Goal: Task Accomplishment & Management: Complete application form

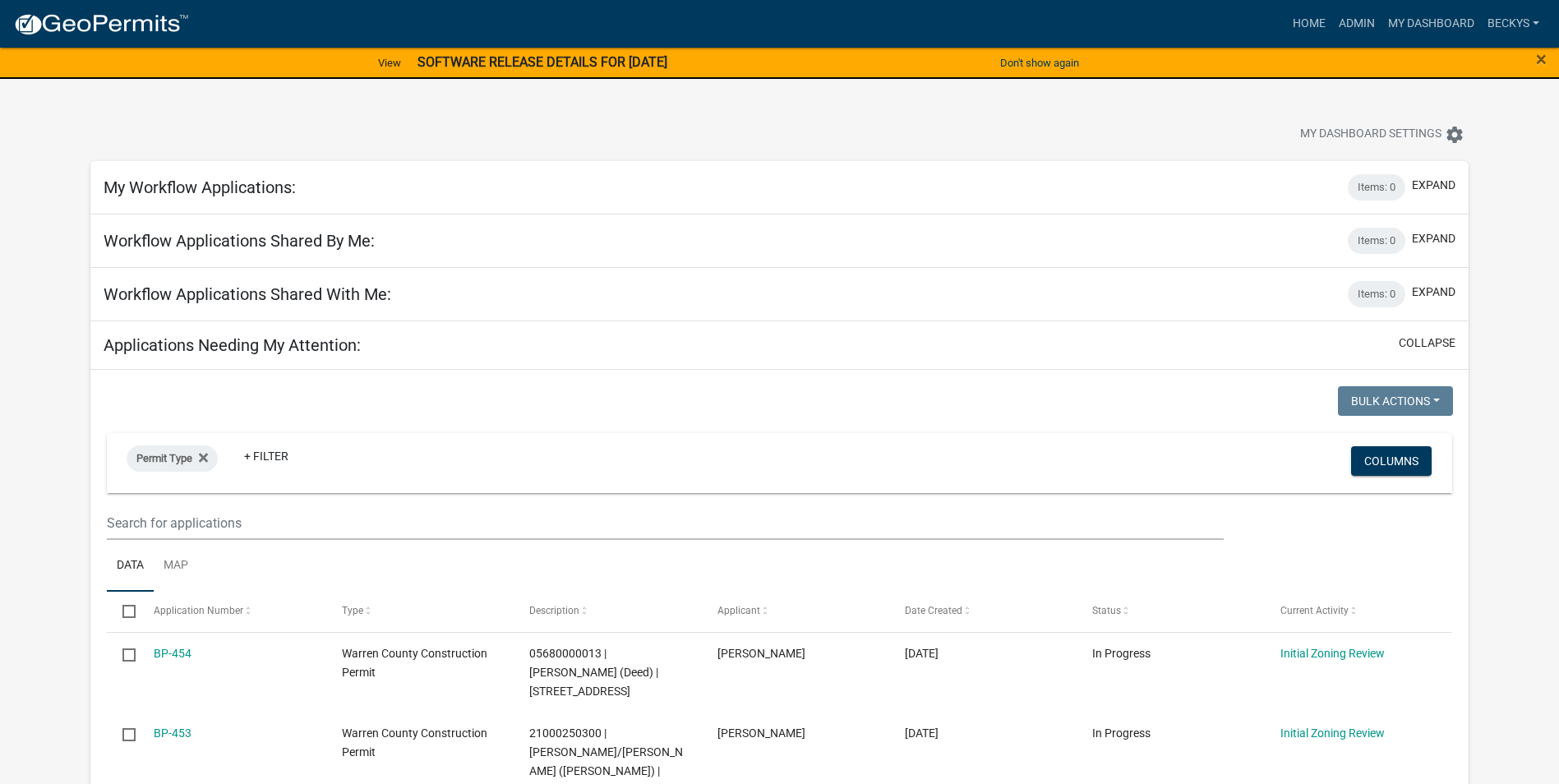
select select "3: 100"
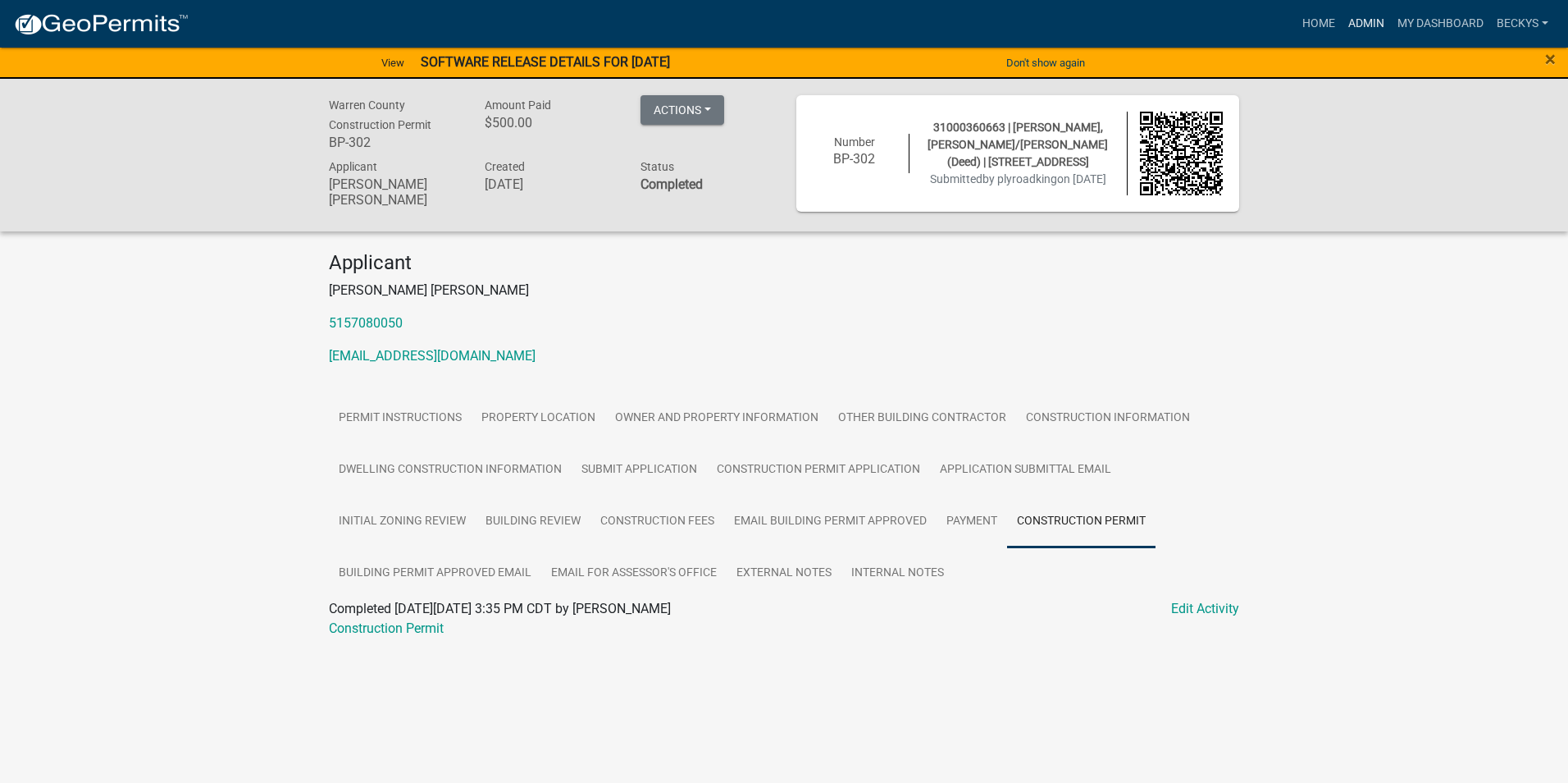
click at [1360, 27] on link "Admin" at bounding box center [1367, 24] width 49 height 32
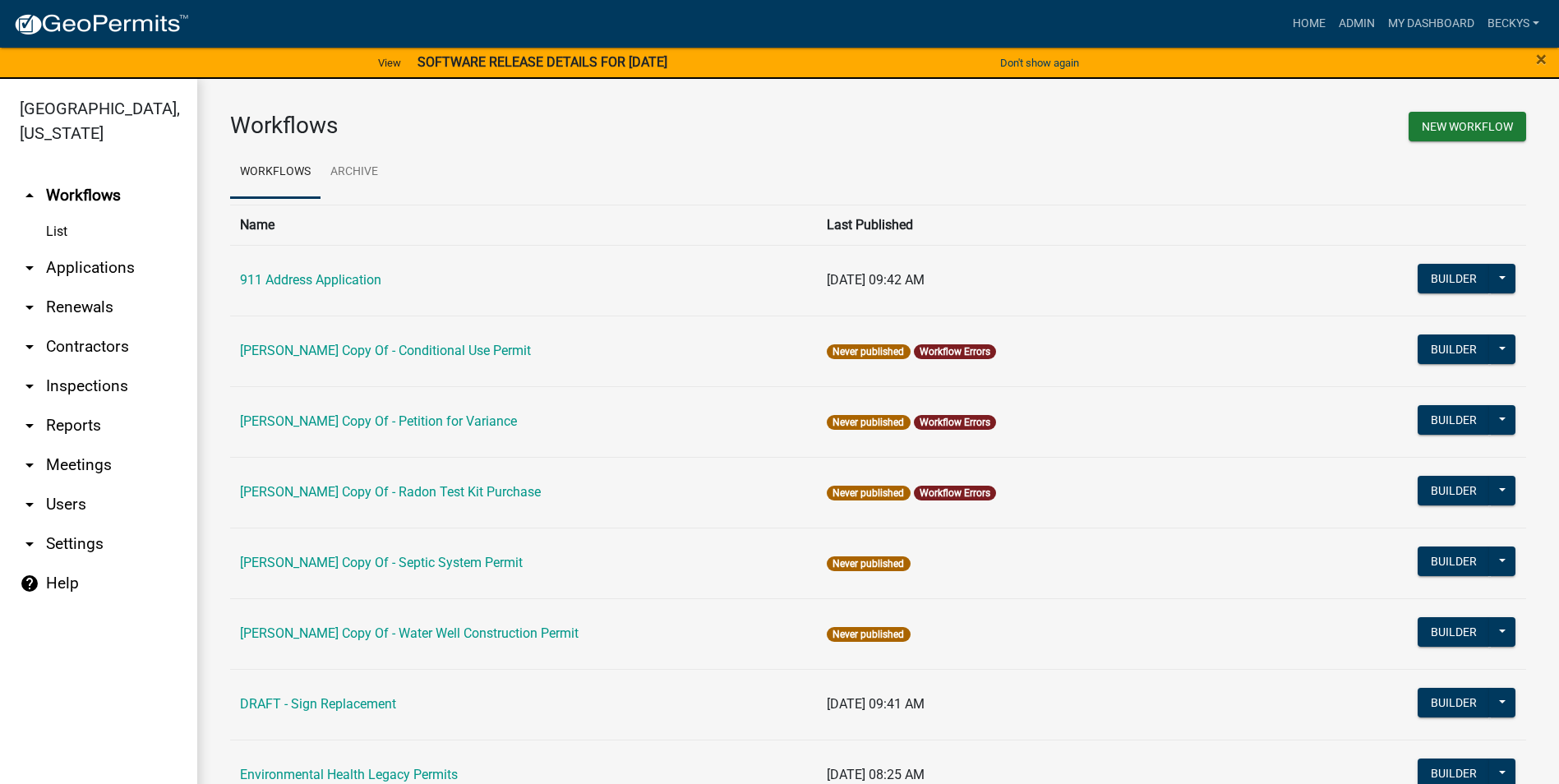
click at [78, 248] on link "arrow_drop_down Applications" at bounding box center [98, 268] width 197 height 40
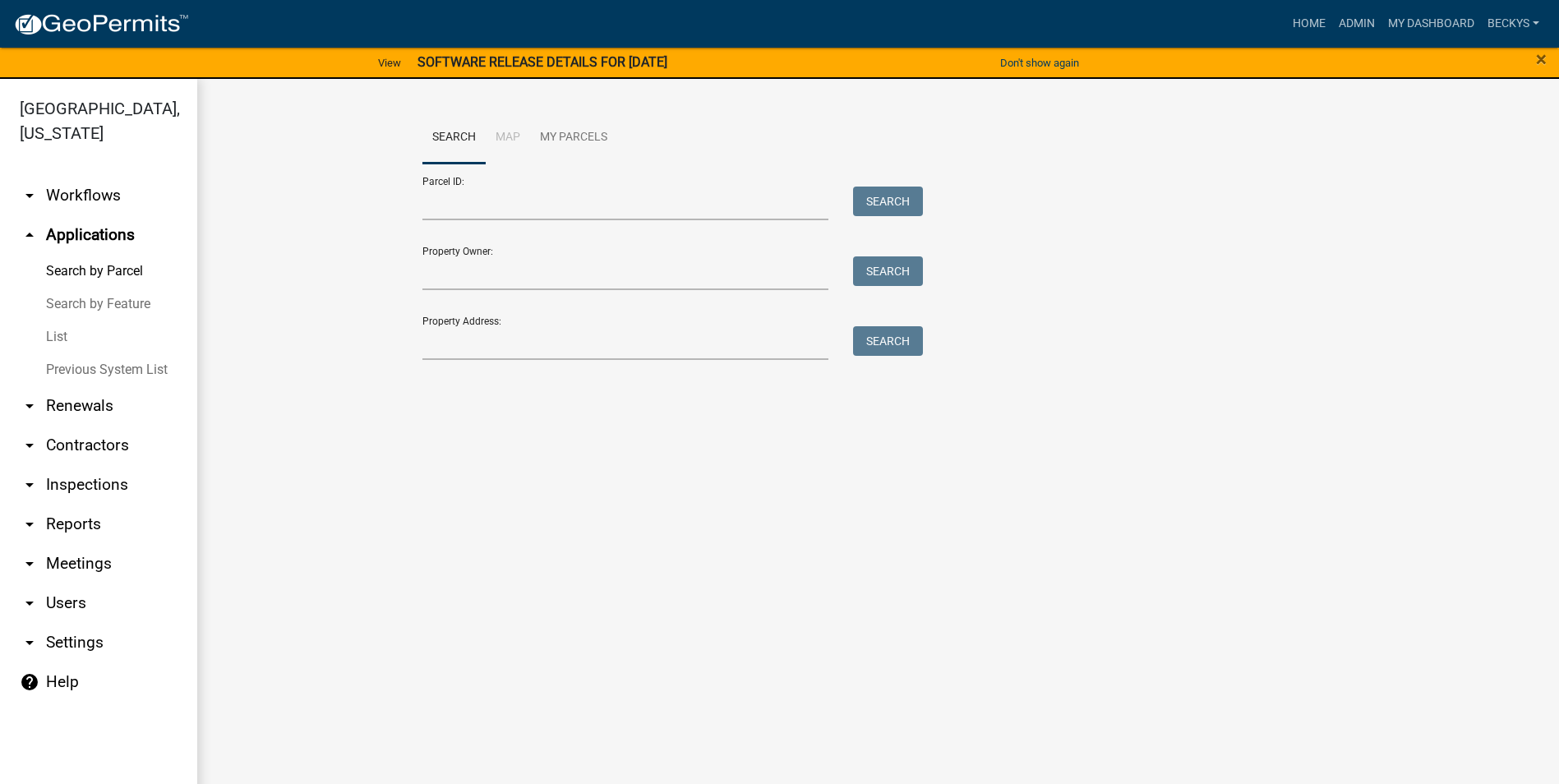
click at [65, 320] on link "List" at bounding box center [98, 336] width 197 height 33
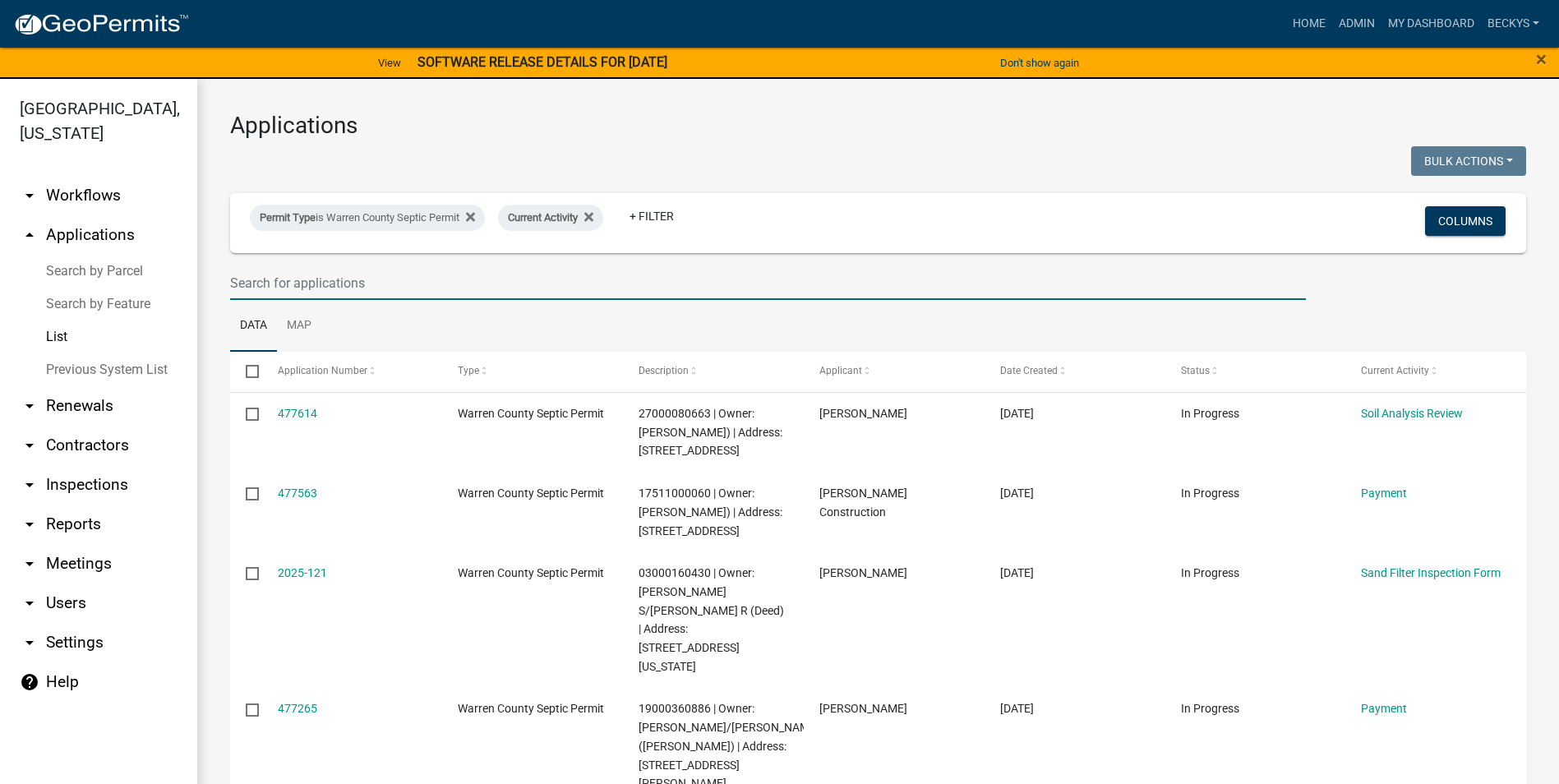
click at [265, 282] on input "text" at bounding box center [769, 283] width 1076 height 34
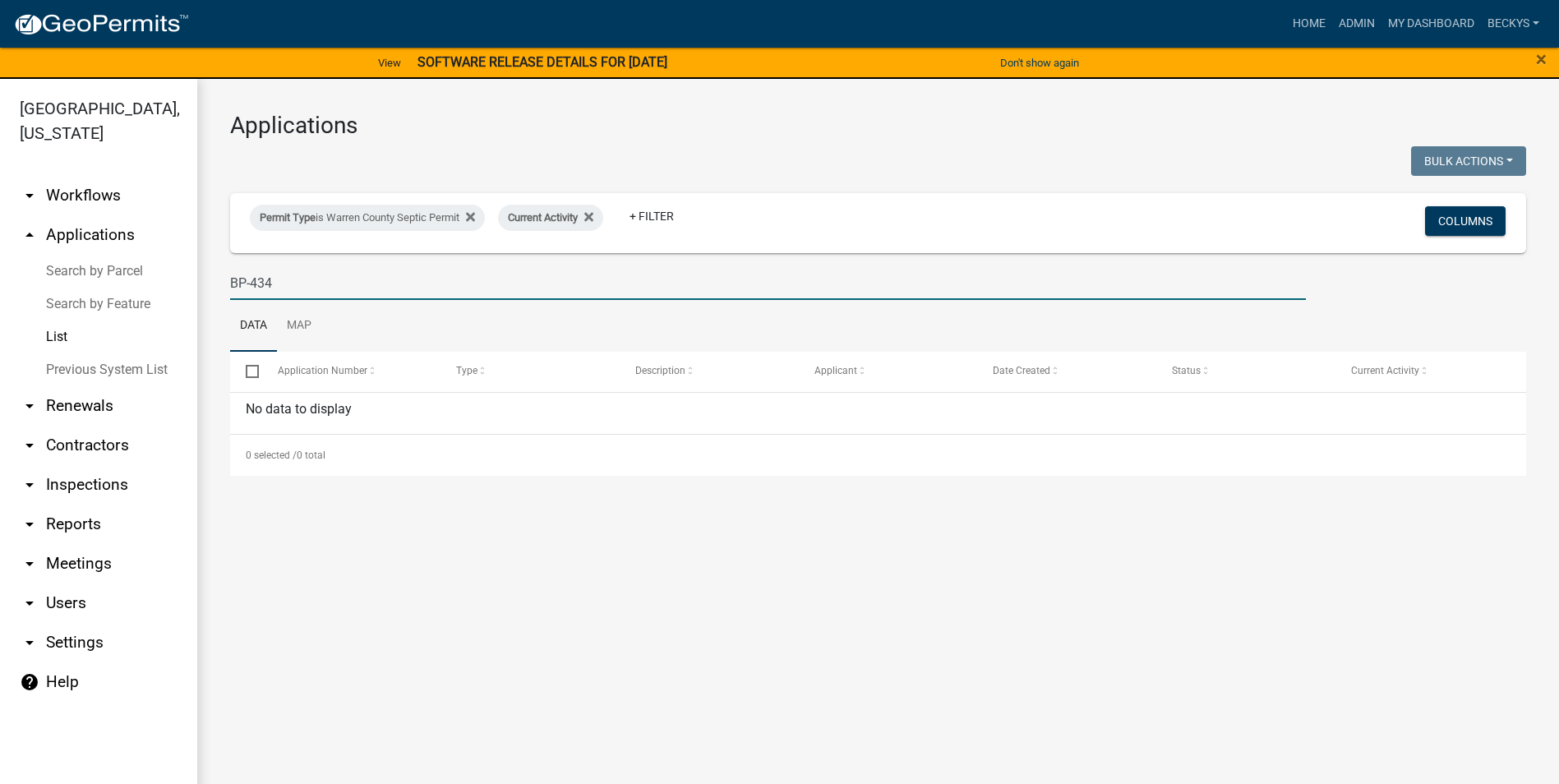
drag, startPoint x: 280, startPoint y: 283, endPoint x: 219, endPoint y: 270, distance: 62.4
click at [222, 276] on div "BP-434" at bounding box center [768, 283] width 1100 height 34
type input "BP-434"
click at [62, 320] on link "List" at bounding box center [98, 336] width 197 height 33
click at [274, 274] on input "BP-434" at bounding box center [769, 283] width 1076 height 34
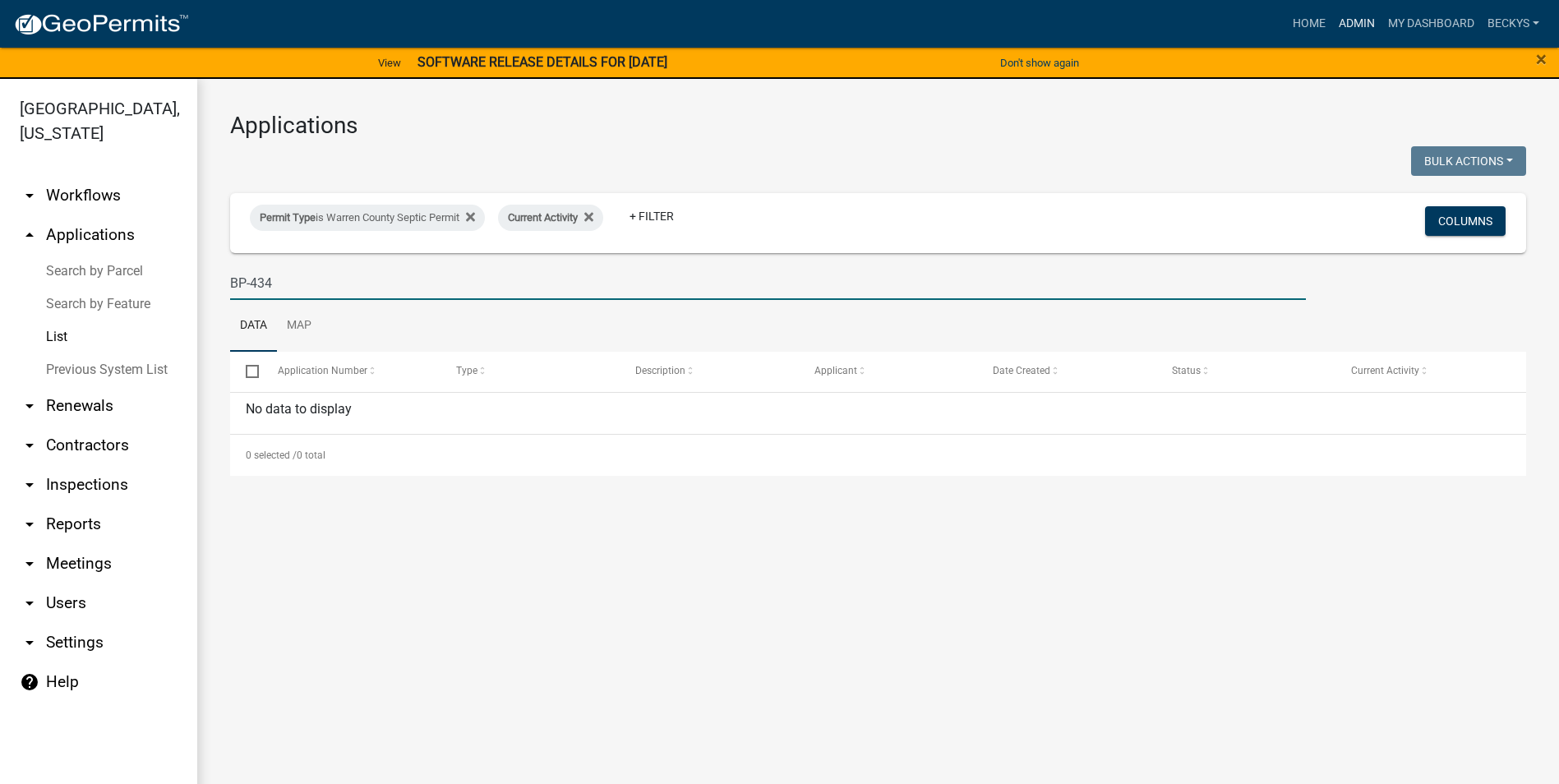
click at [1339, 18] on link "Admin" at bounding box center [1357, 24] width 49 height 32
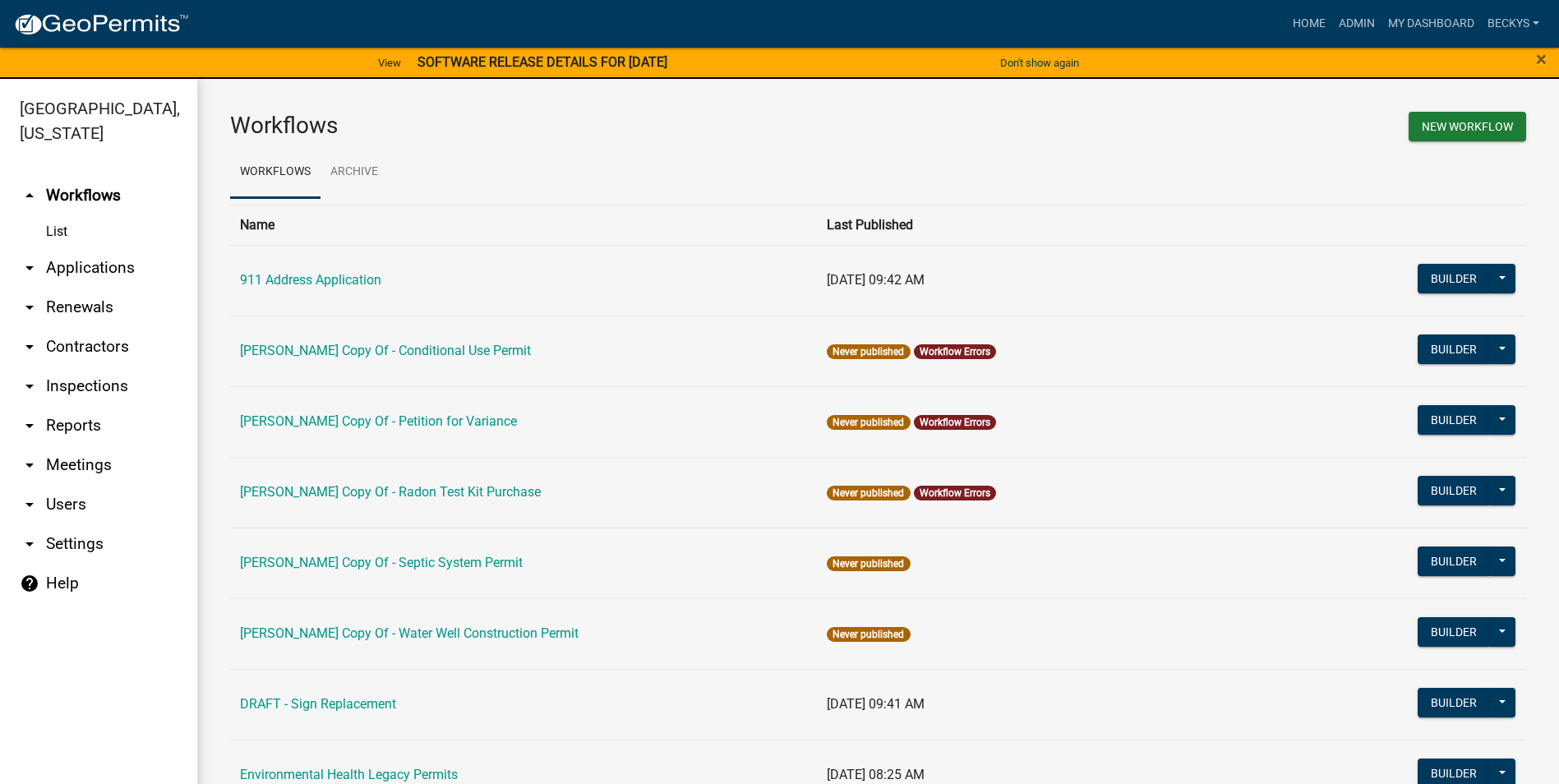
click at [80, 248] on link "arrow_drop_down Applications" at bounding box center [98, 268] width 197 height 40
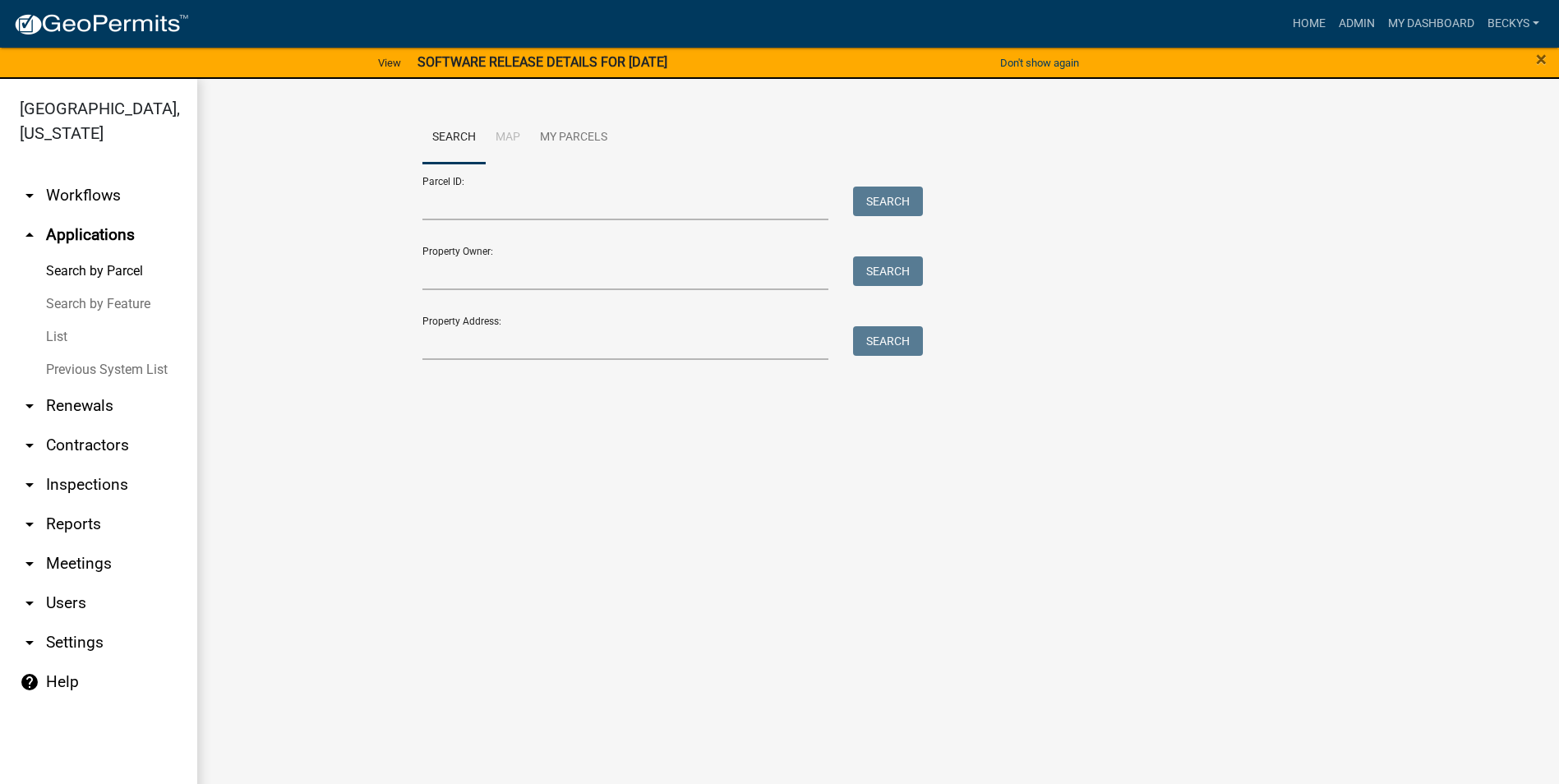
click at [57, 320] on link "List" at bounding box center [98, 336] width 197 height 33
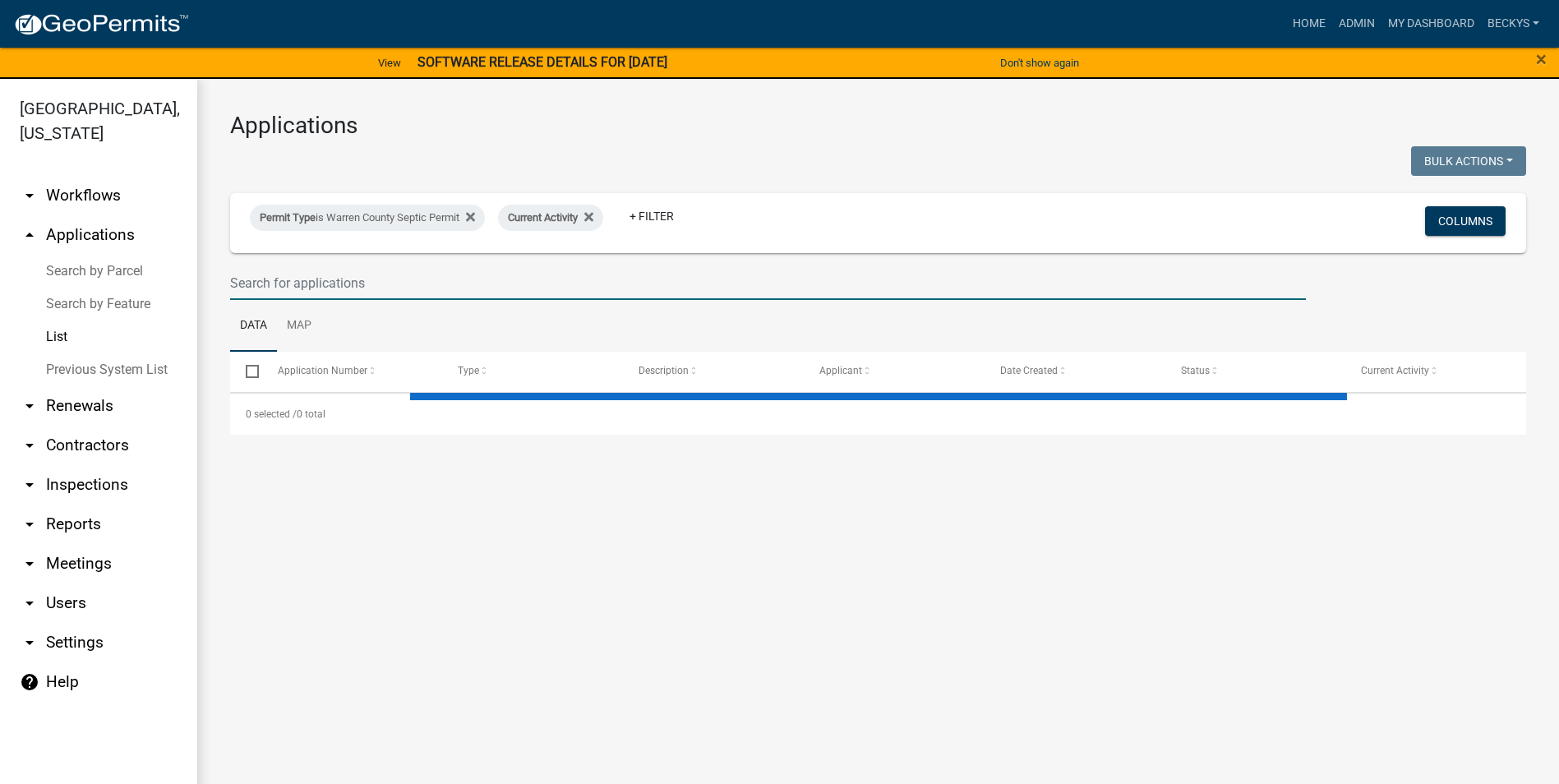
click at [235, 277] on input "text" at bounding box center [769, 283] width 1076 height 34
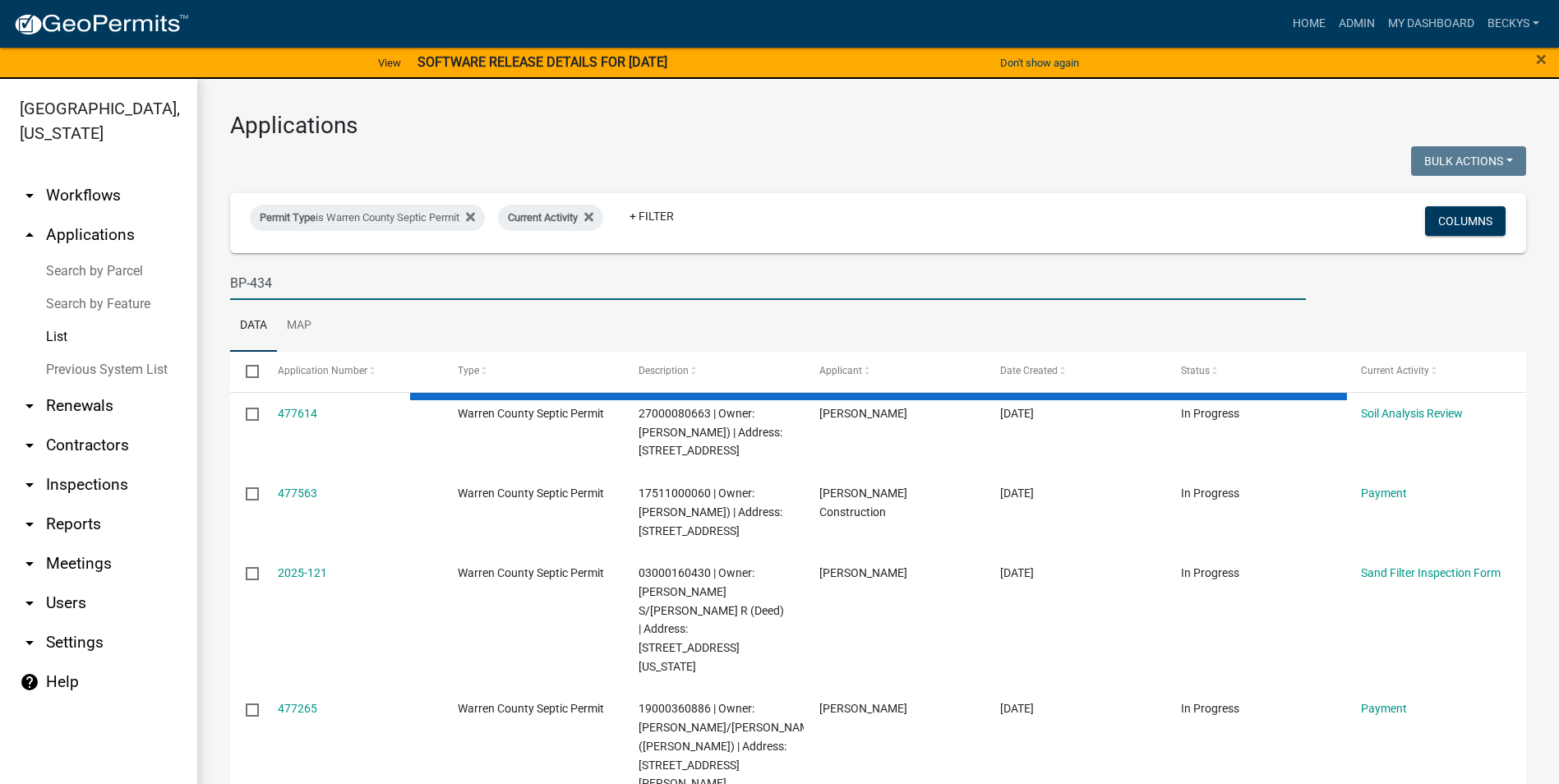
type input "BP-434"
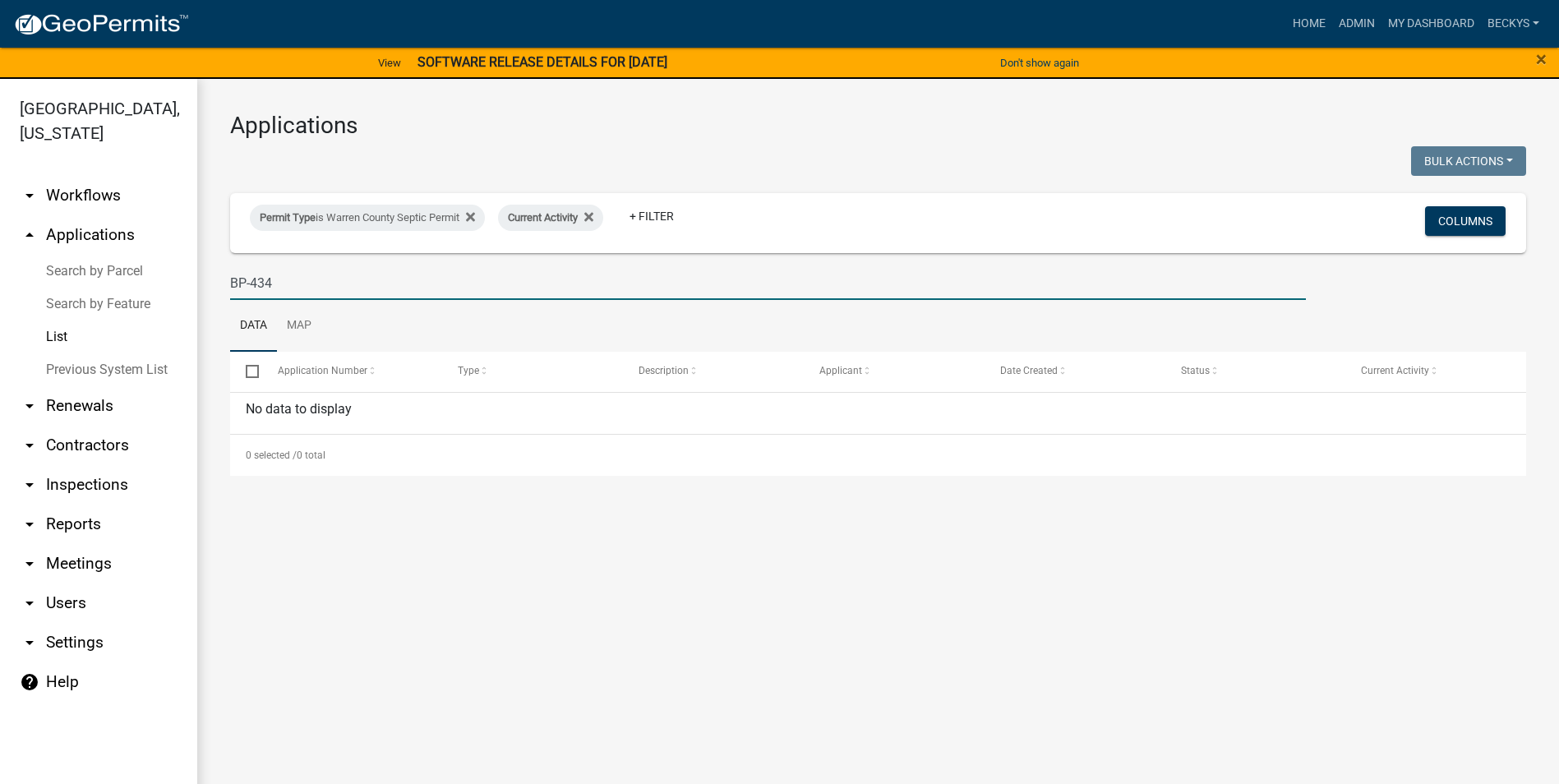
click at [57, 320] on link "List" at bounding box center [98, 336] width 197 height 33
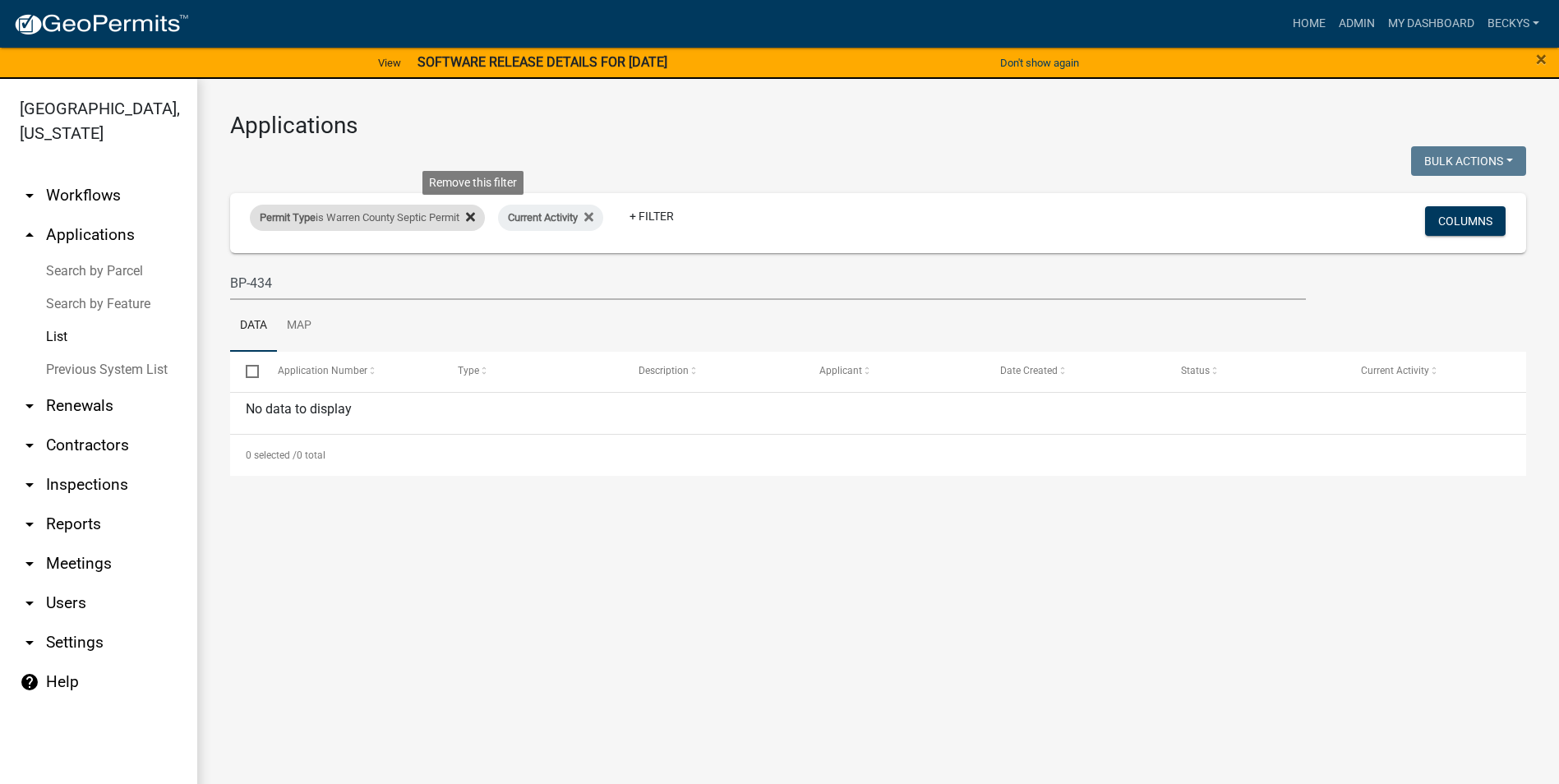
click at [473, 216] on icon at bounding box center [470, 217] width 9 height 13
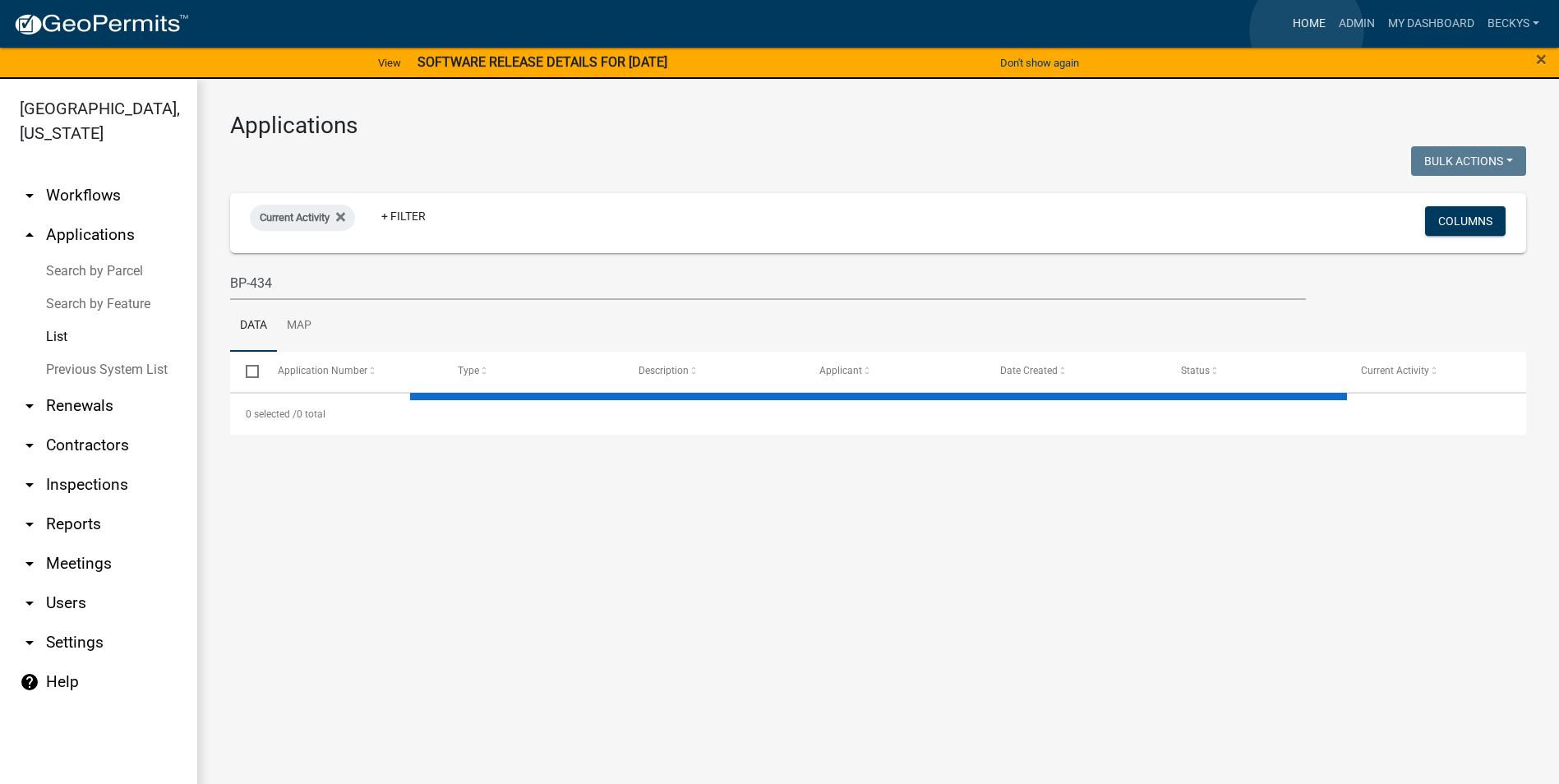
click at [1307, 31] on link "Home" at bounding box center [1309, 24] width 46 height 32
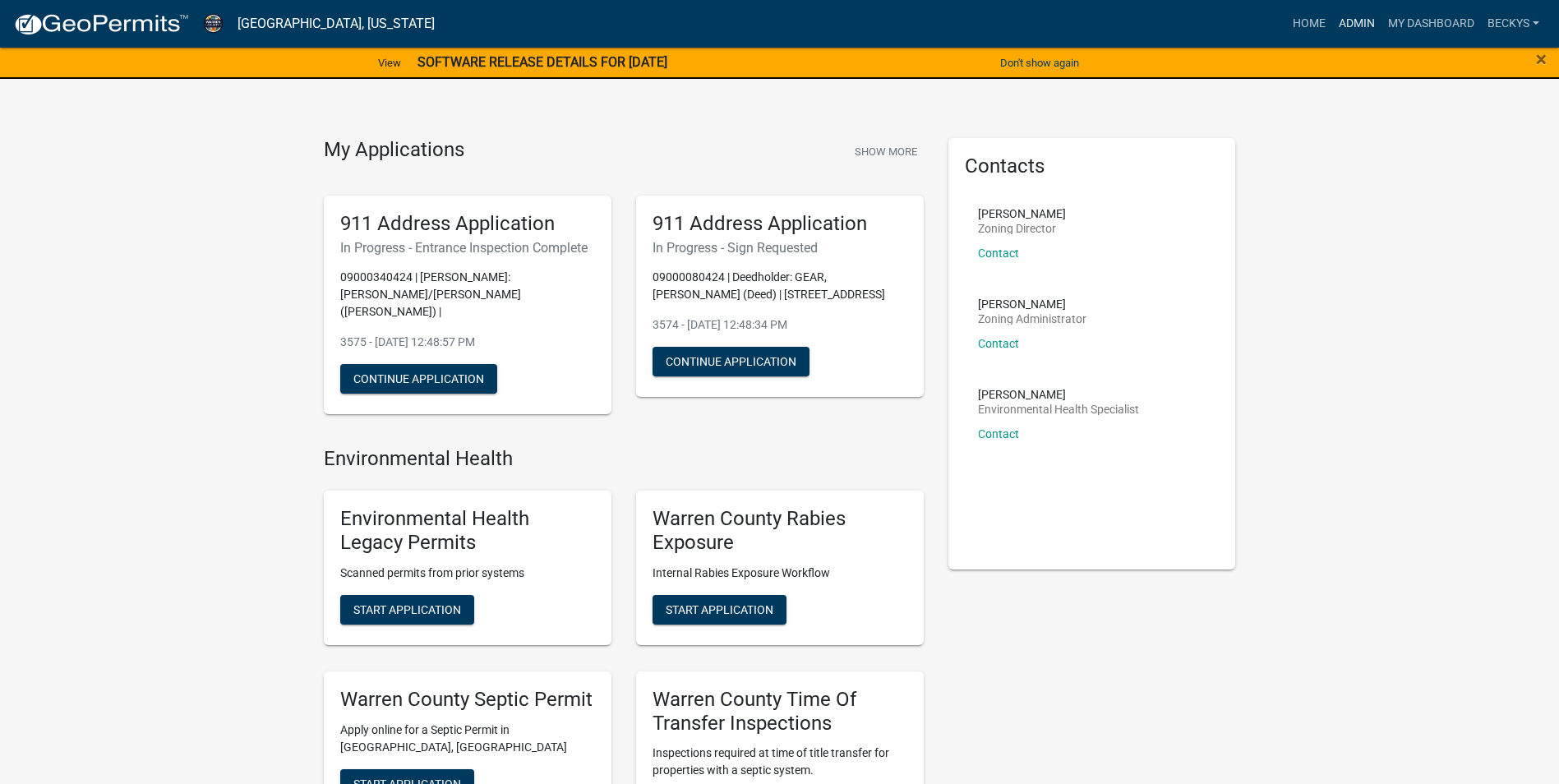
click at [1345, 22] on link "Admin" at bounding box center [1357, 24] width 49 height 32
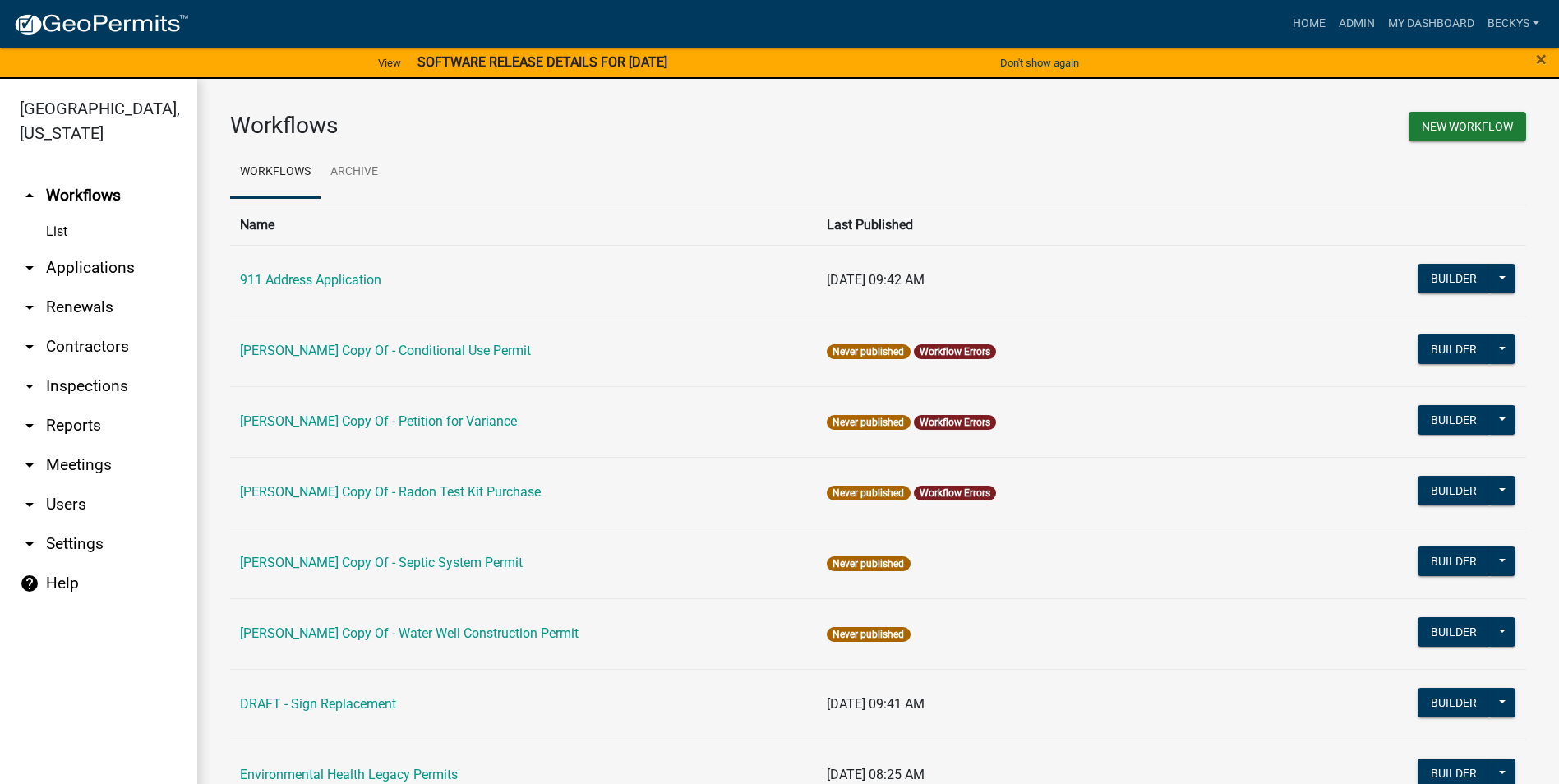
click at [64, 248] on link "arrow_drop_down Applications" at bounding box center [98, 268] width 197 height 40
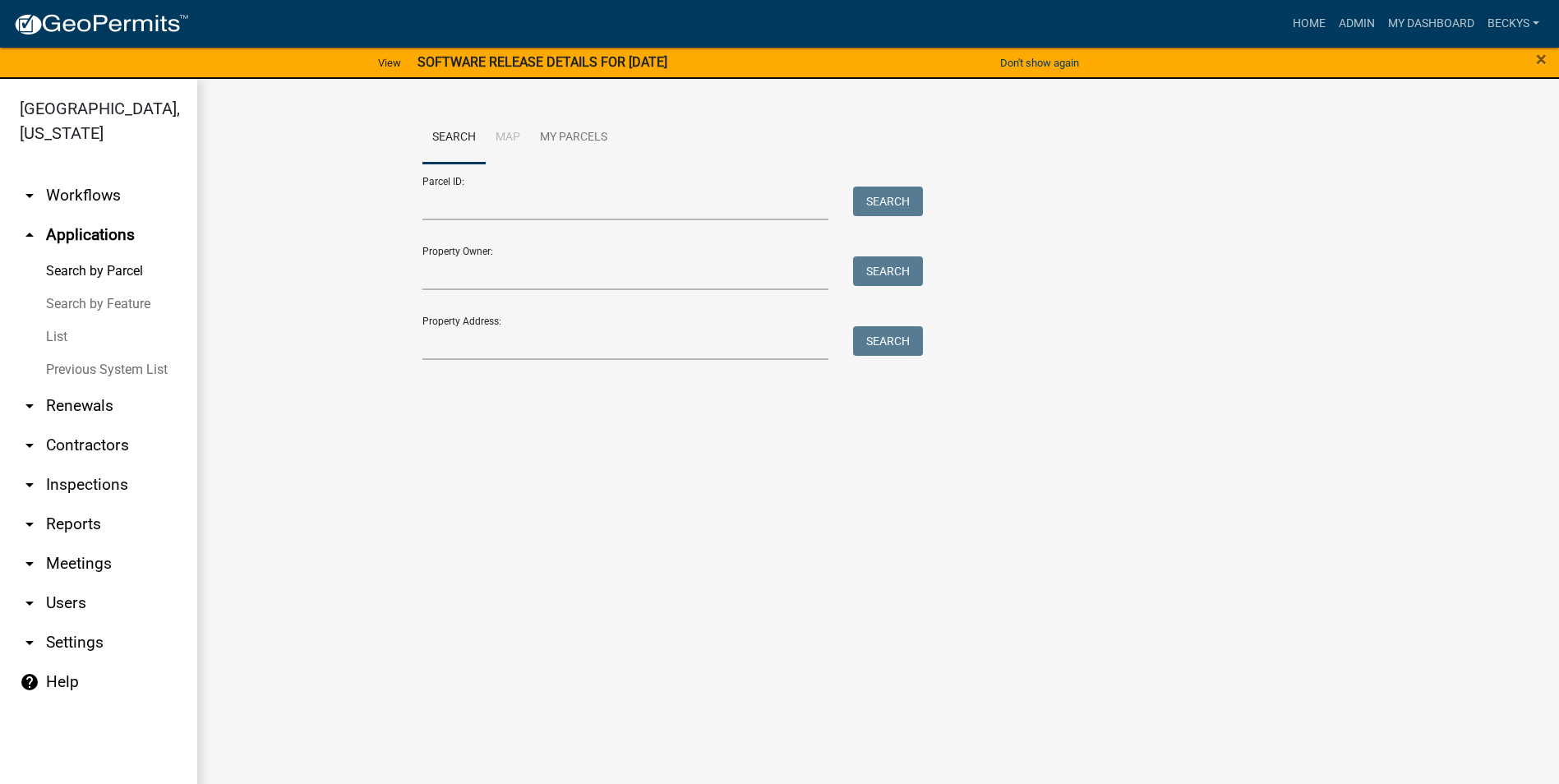
click at [55, 320] on link "List" at bounding box center [98, 336] width 197 height 33
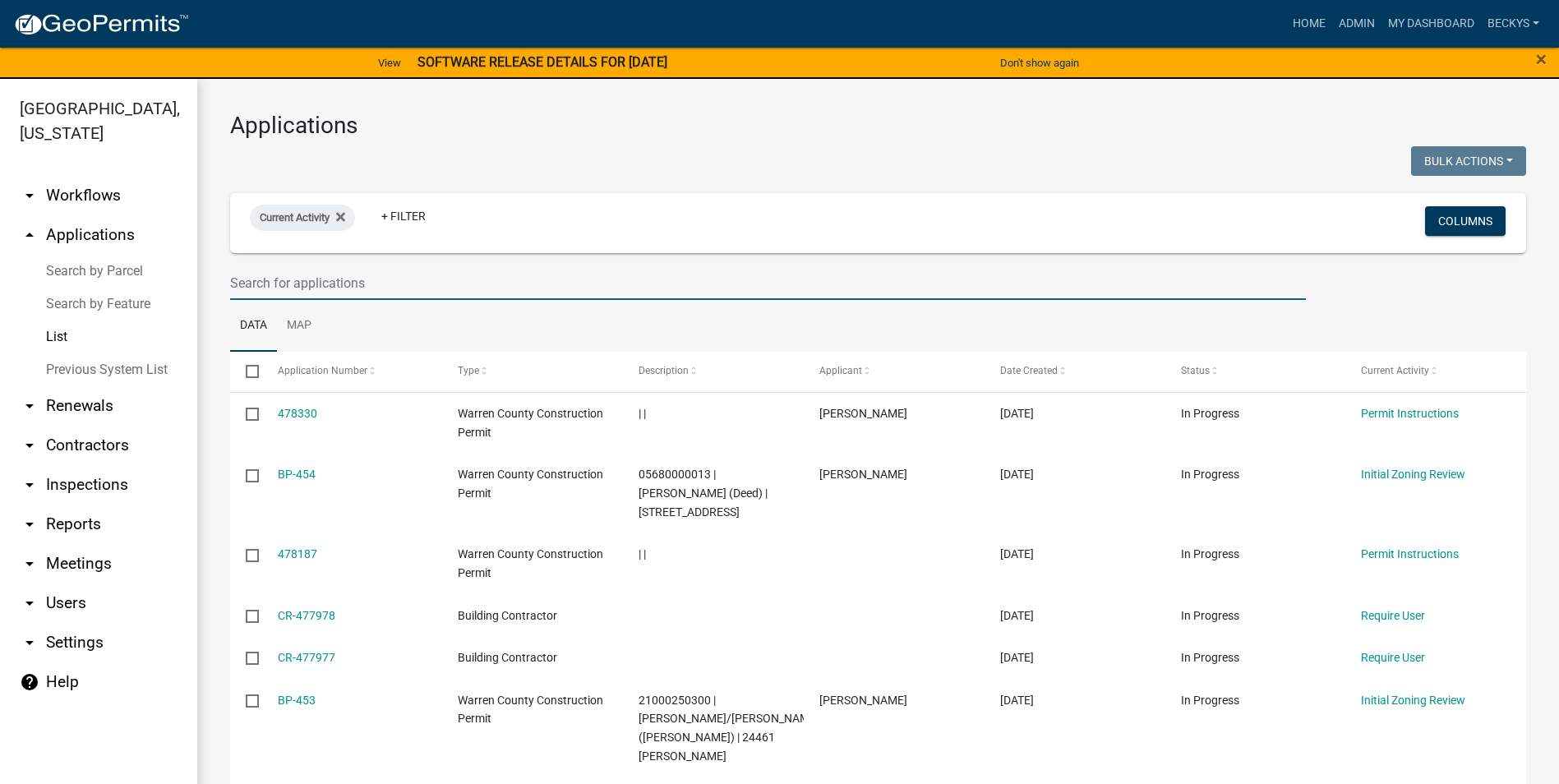
click at [250, 280] on input "text" at bounding box center [769, 283] width 1076 height 34
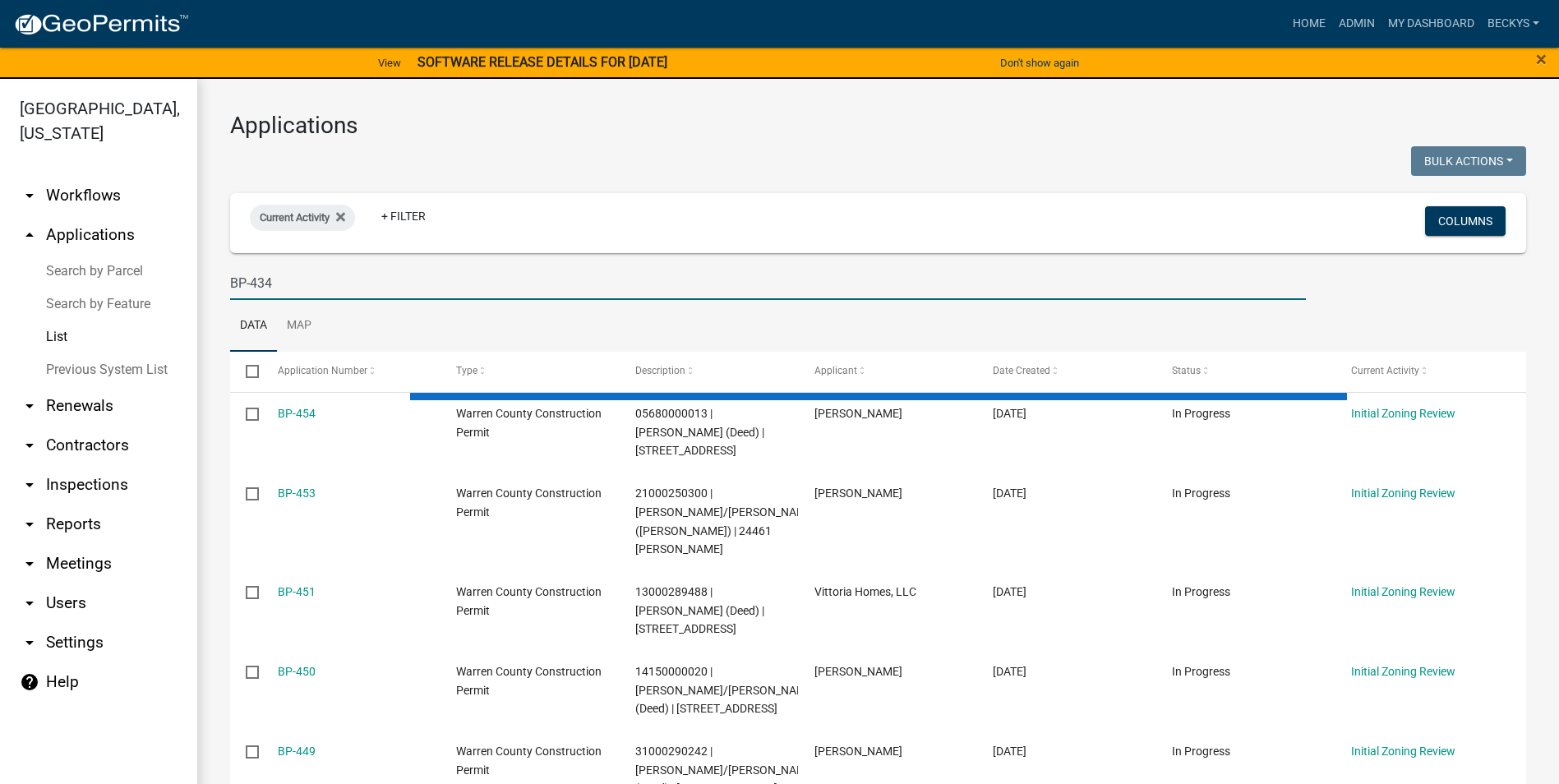
type input "BP-434"
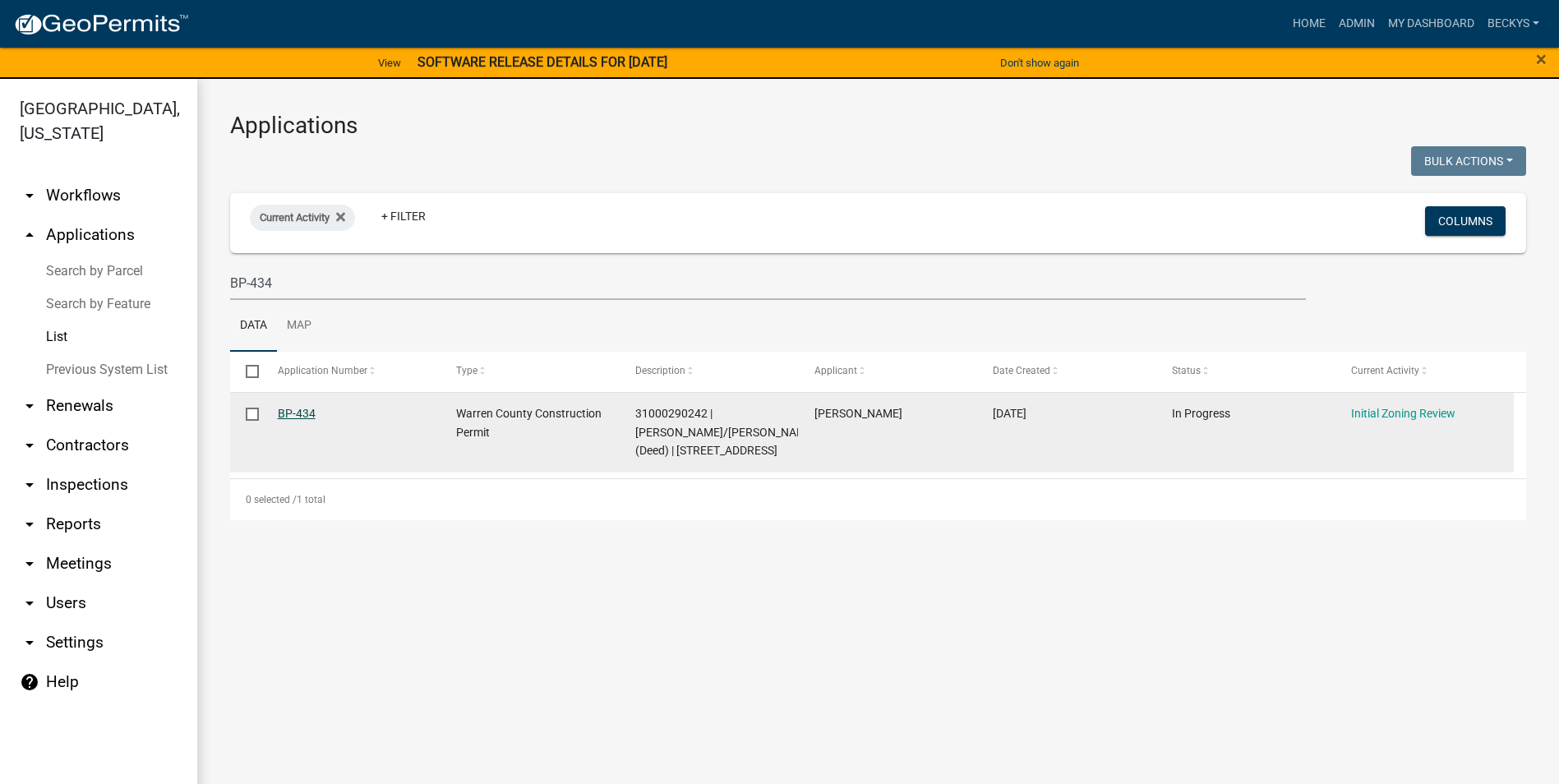
click at [297, 410] on link "BP-434" at bounding box center [297, 412] width 38 height 13
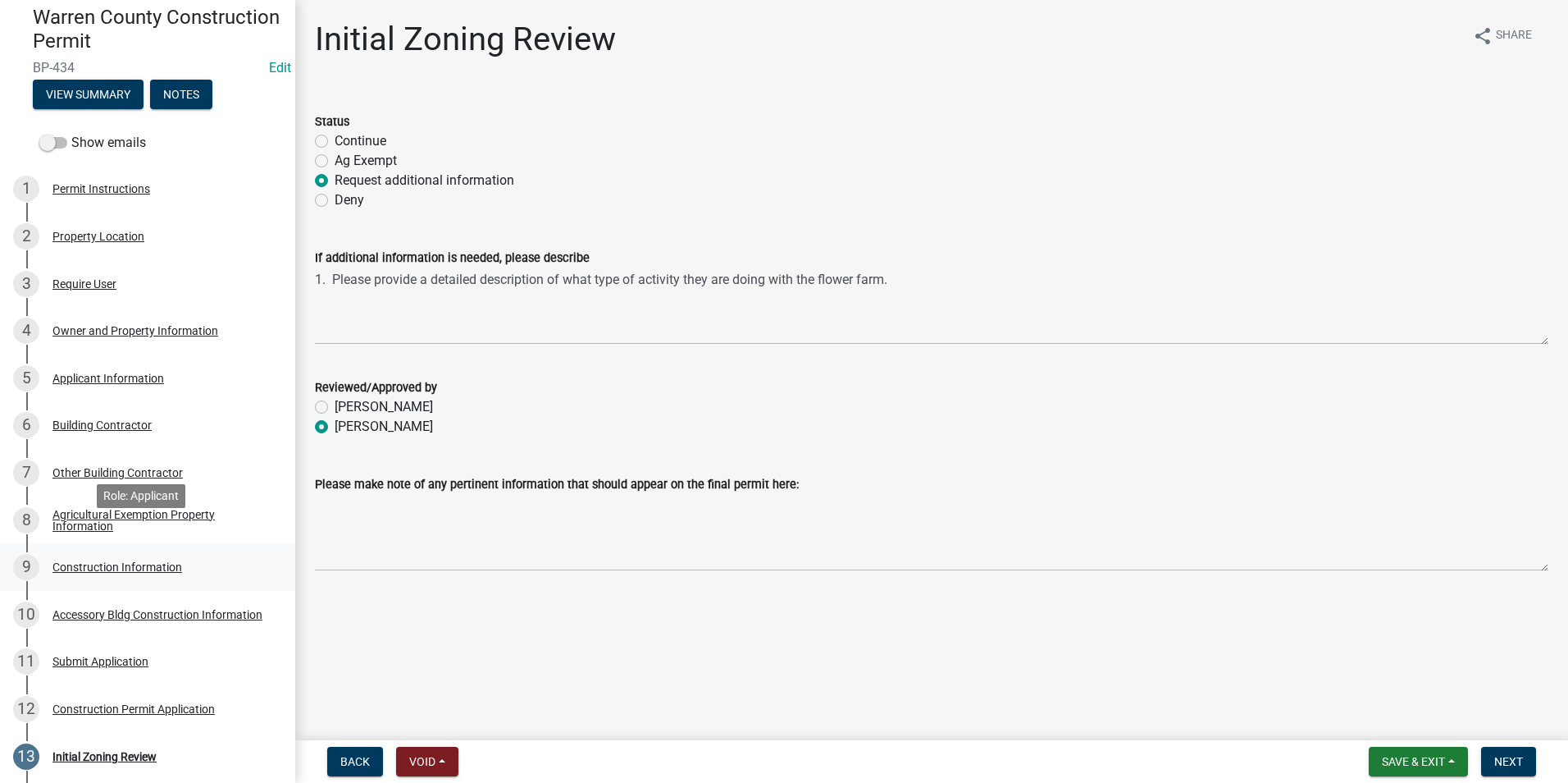
scroll to position [164, 0]
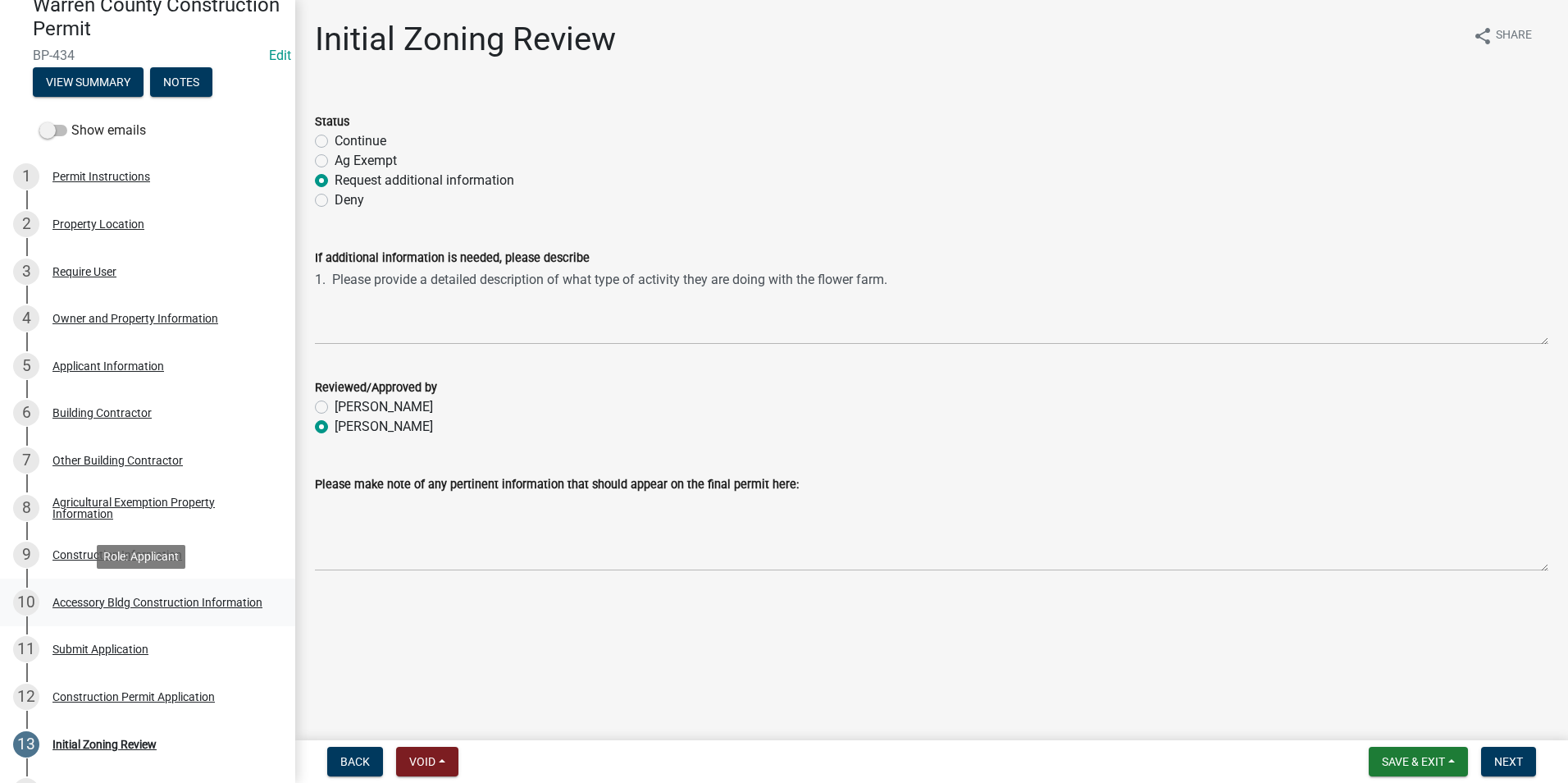
click at [80, 598] on div "Accessory Bldg Construction Information" at bounding box center [157, 602] width 210 height 12
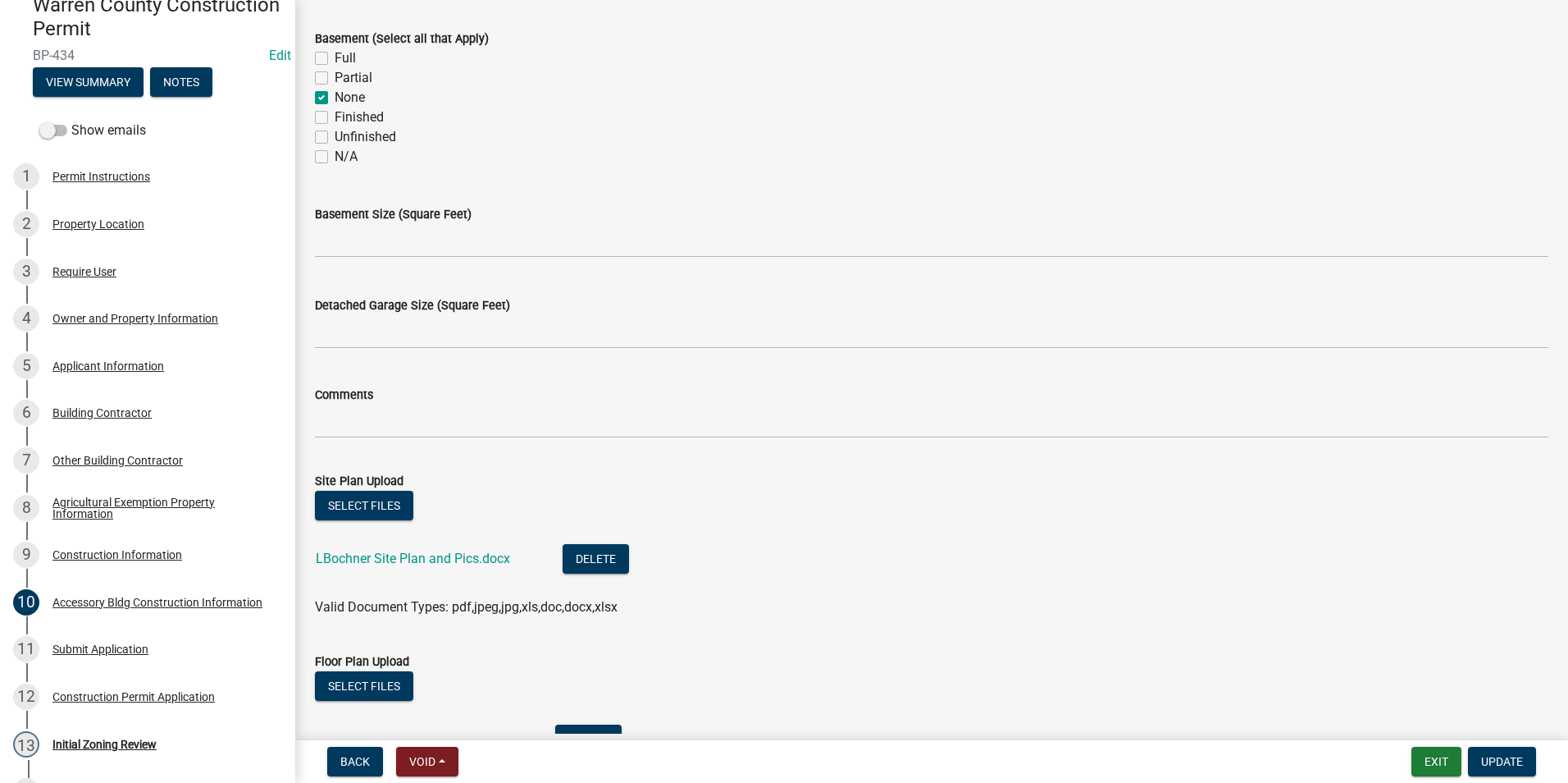
scroll to position [738, 0]
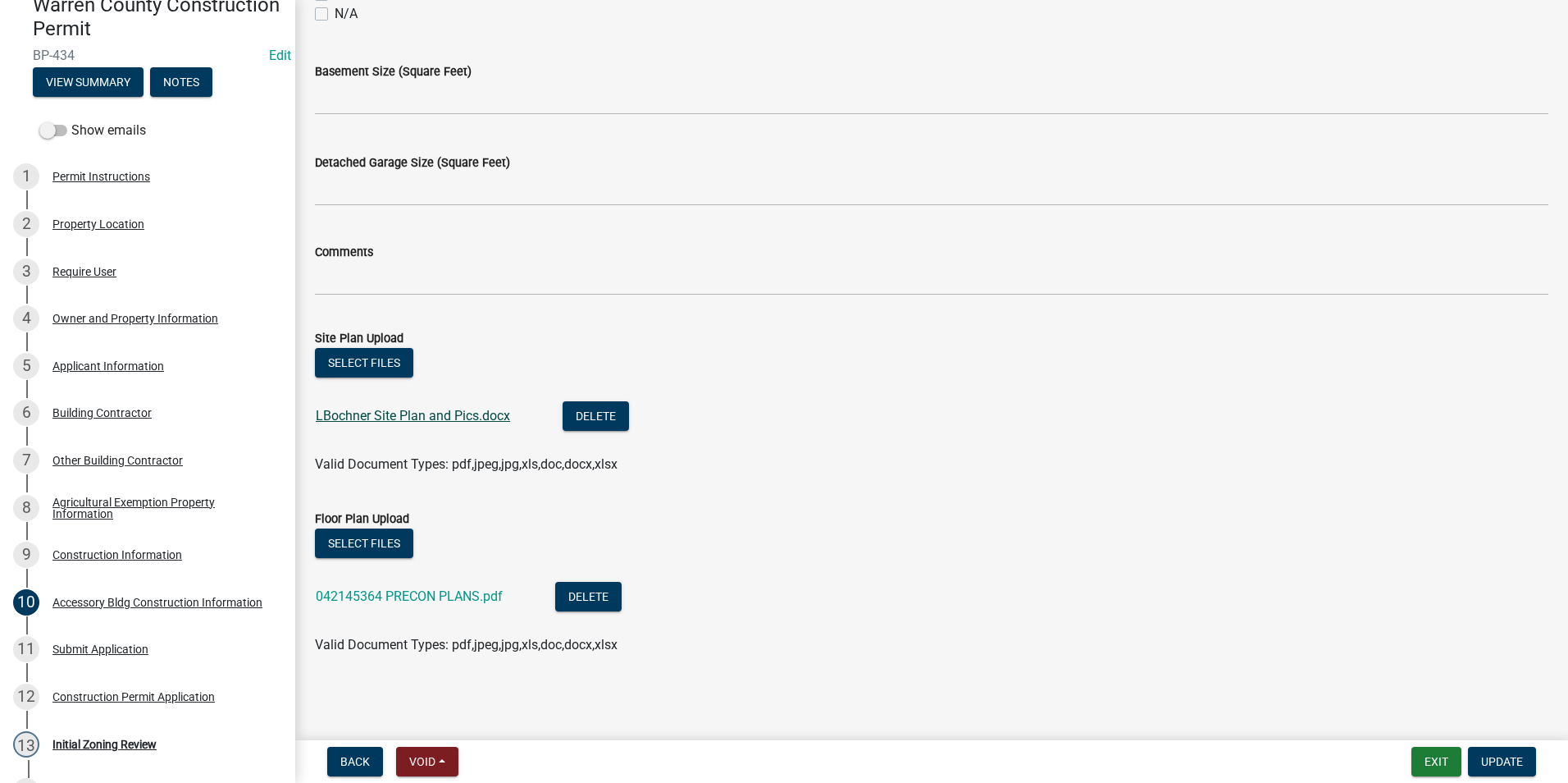
click at [384, 415] on link "LBochner Site Plan and Pics.docx" at bounding box center [413, 416] width 195 height 16
click at [458, 585] on div "042145364 PRECON PLANS.pdf" at bounding box center [423, 598] width 213 height 34
click at [458, 592] on link "042145364 PRECON PLANS.pdf" at bounding box center [409, 596] width 187 height 16
click at [79, 551] on div "Construction Information" at bounding box center [117, 555] width 129 height 12
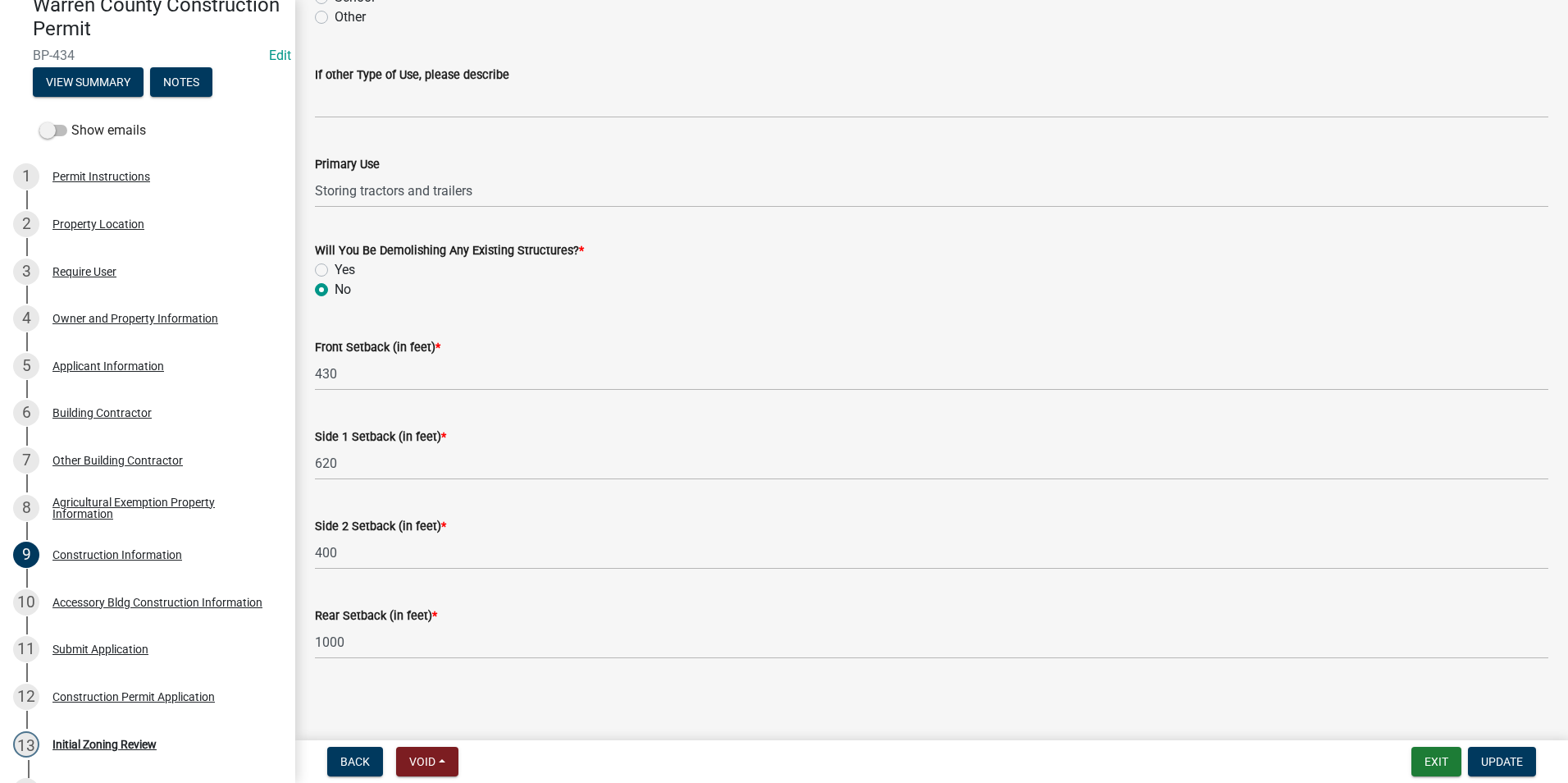
scroll to position [496, 0]
click at [85, 744] on div "Initial Zoning Review" at bounding box center [105, 744] width 105 height 12
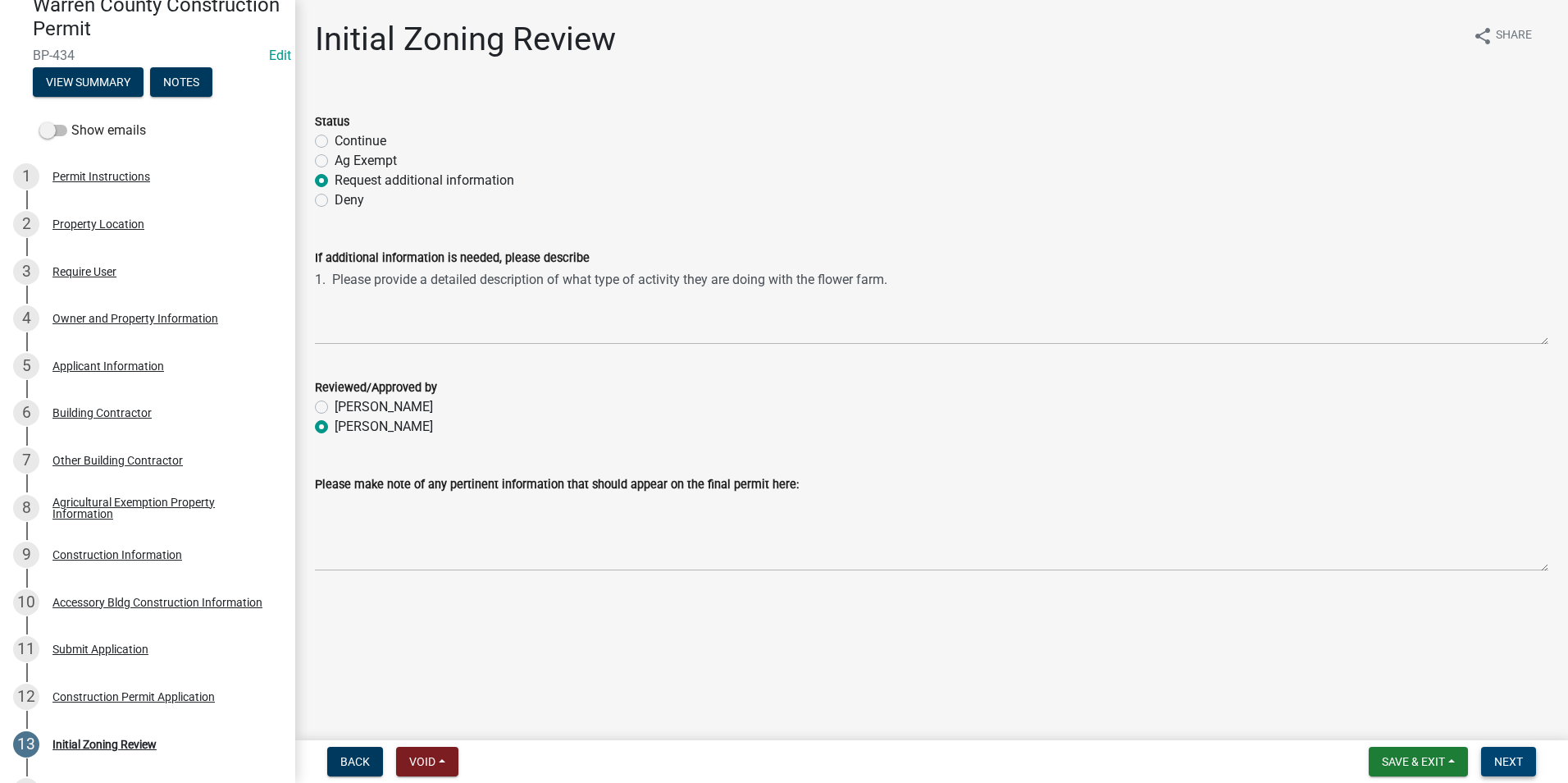
click at [1493, 764] on button "Next" at bounding box center [1509, 761] width 55 height 30
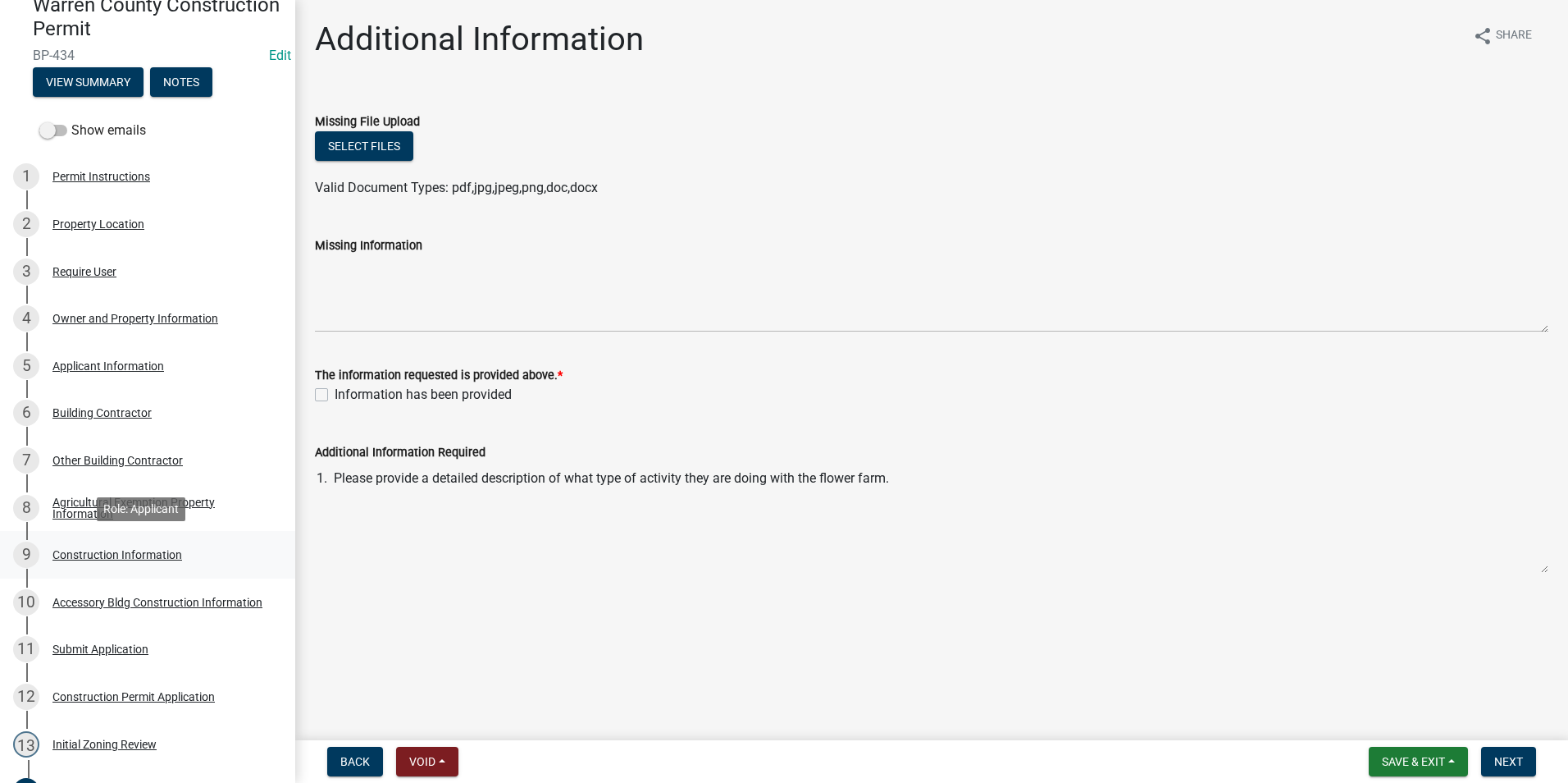
click at [81, 559] on div "Construction Information" at bounding box center [117, 555] width 129 height 12
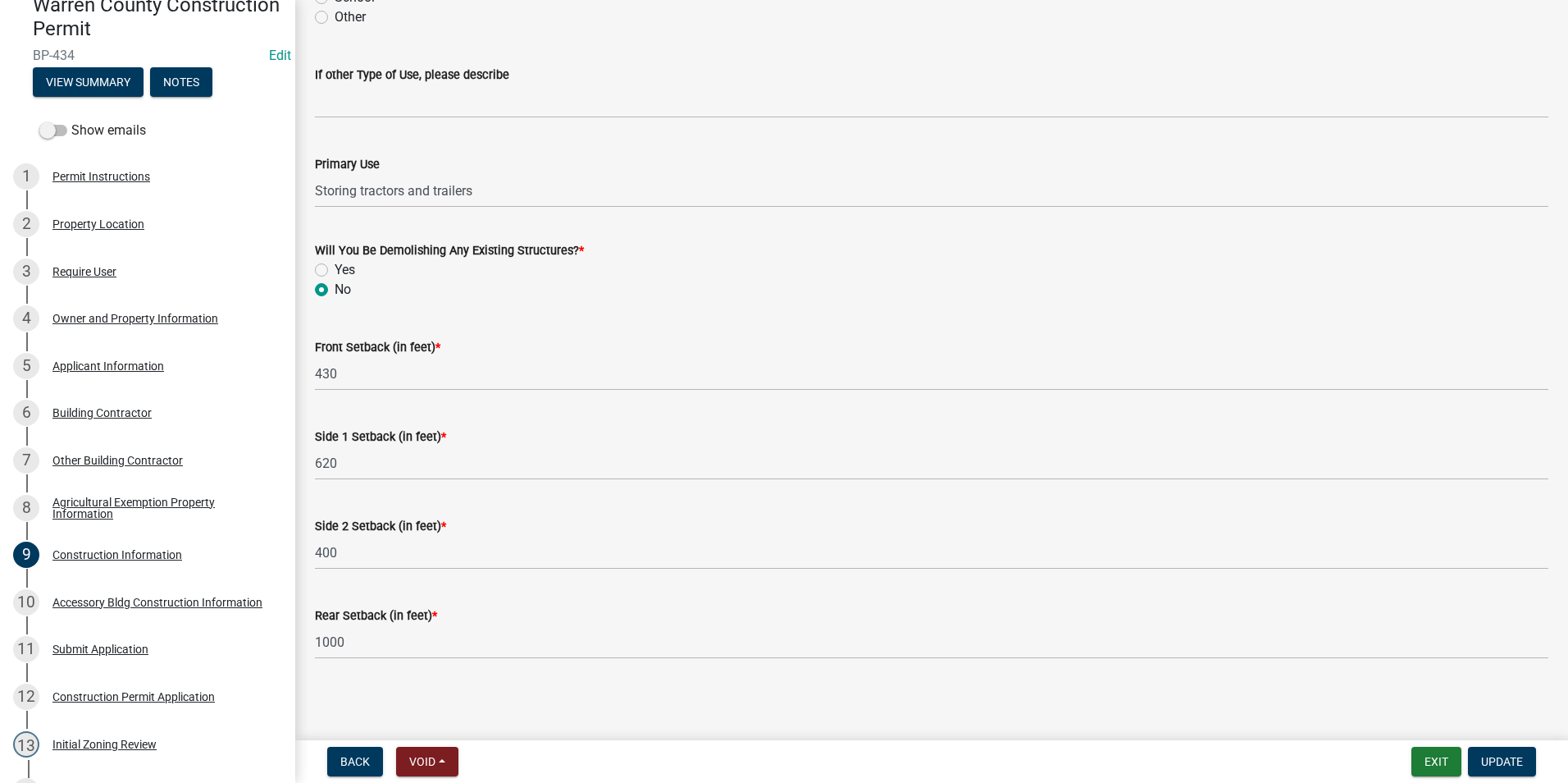
scroll to position [496, 0]
click at [90, 607] on div "Accessory Bldg Construction Information" at bounding box center [157, 602] width 210 height 12
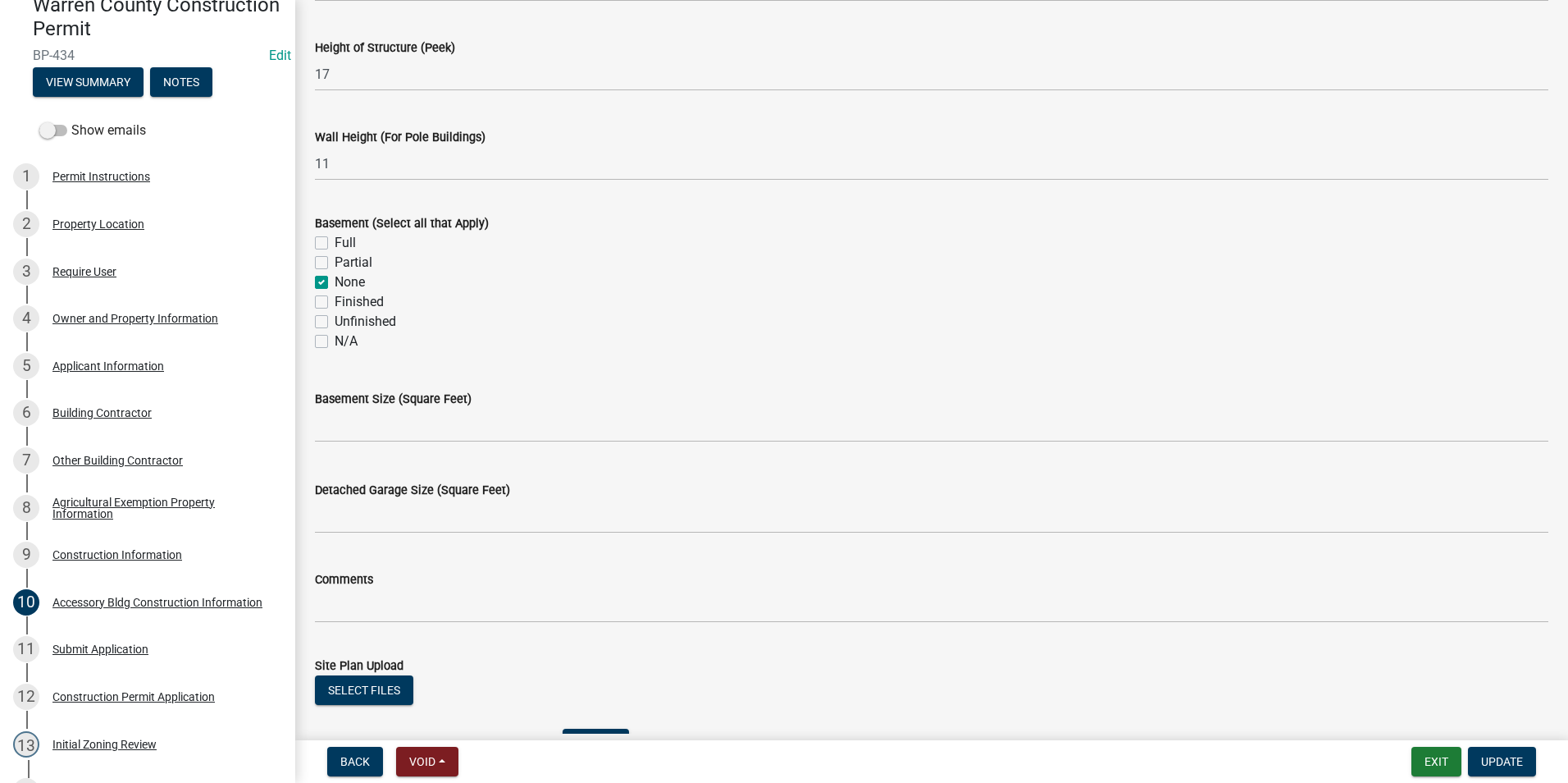
scroll to position [738, 0]
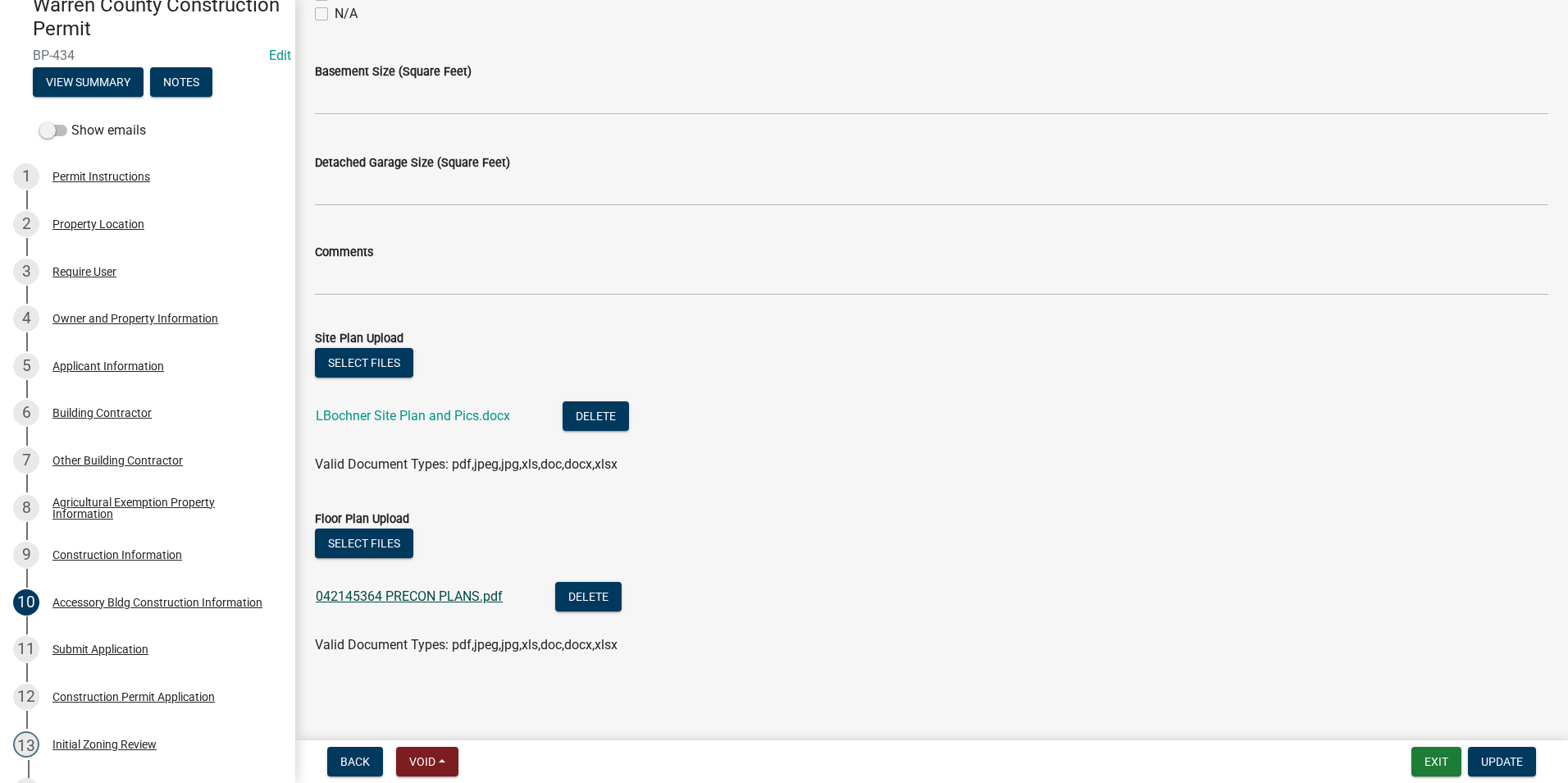
click at [384, 589] on link "042145364 PRECON PLANS.pdf" at bounding box center [409, 596] width 187 height 16
drag, startPoint x: 1494, startPoint y: 757, endPoint x: 1429, endPoint y: 748, distance: 65.6
click at [1494, 757] on span "Update" at bounding box center [1502, 760] width 41 height 13
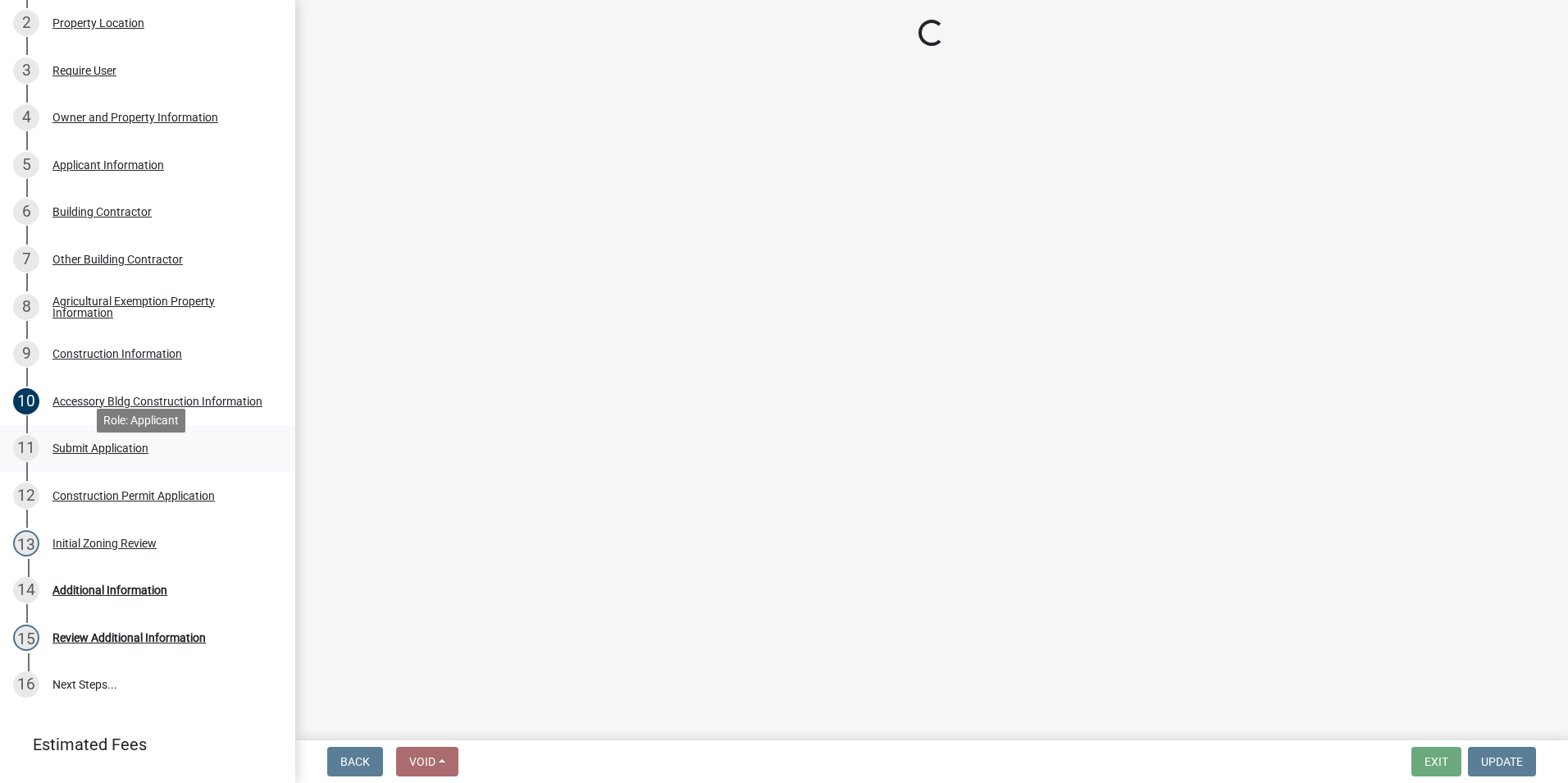
scroll to position [406, 0]
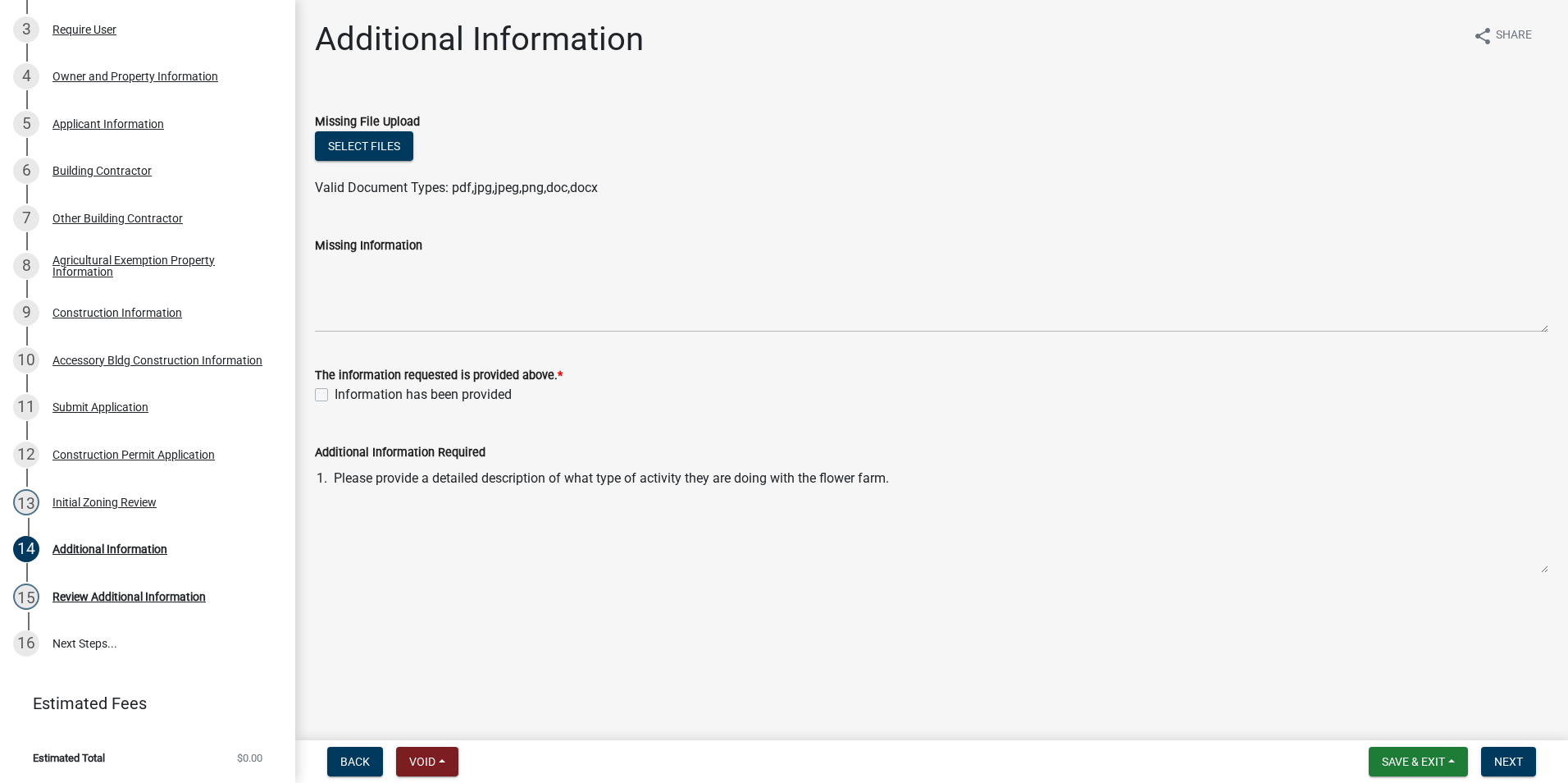
click at [335, 395] on label "Information has been provided" at bounding box center [423, 395] width 177 height 20
click at [335, 395] on input "Information has been provided" at bounding box center [340, 390] width 11 height 11
checkbox input "true"
click at [1526, 754] on button "Next" at bounding box center [1509, 761] width 55 height 30
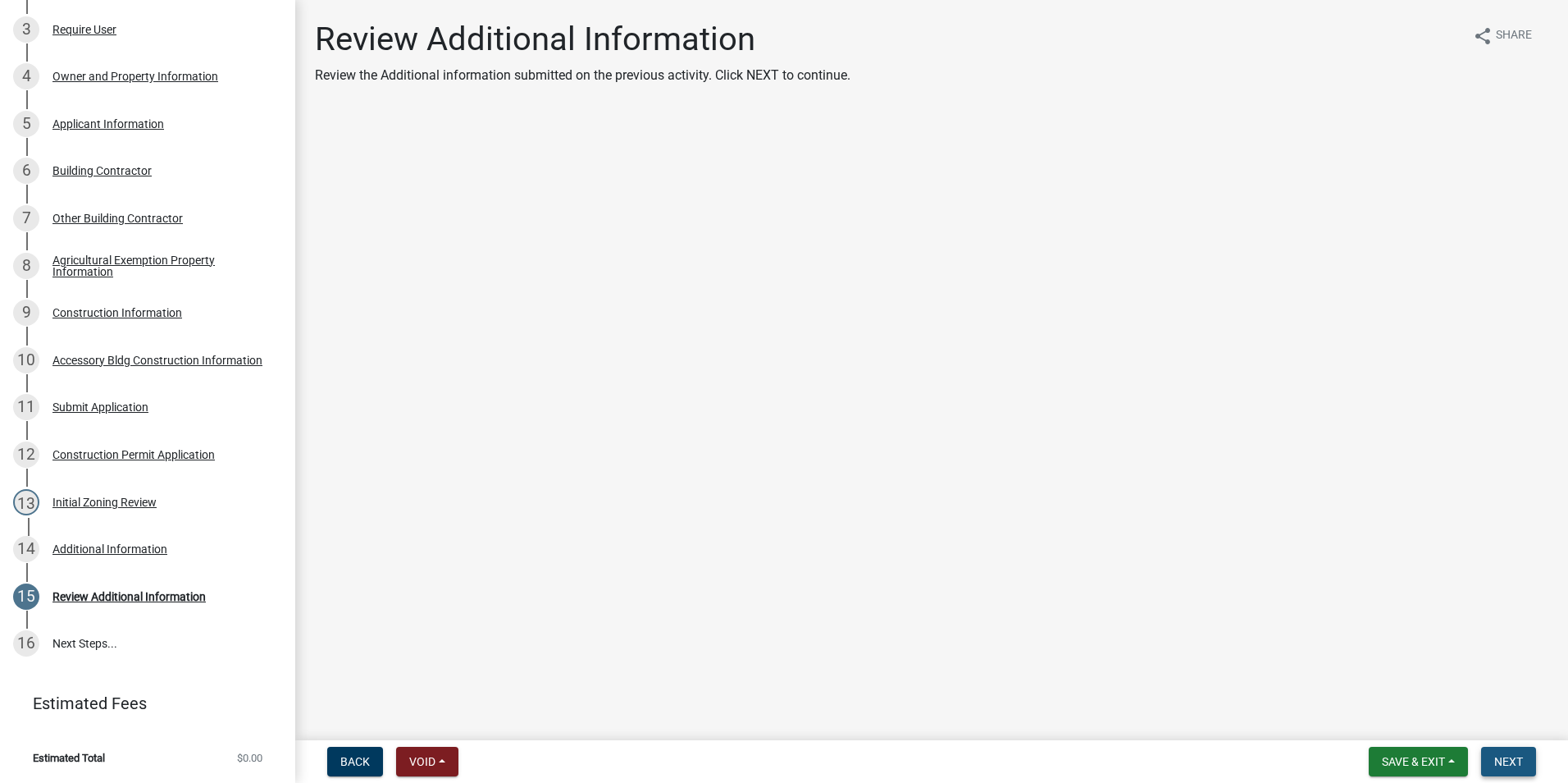
click at [1490, 753] on button "Next" at bounding box center [1509, 761] width 55 height 30
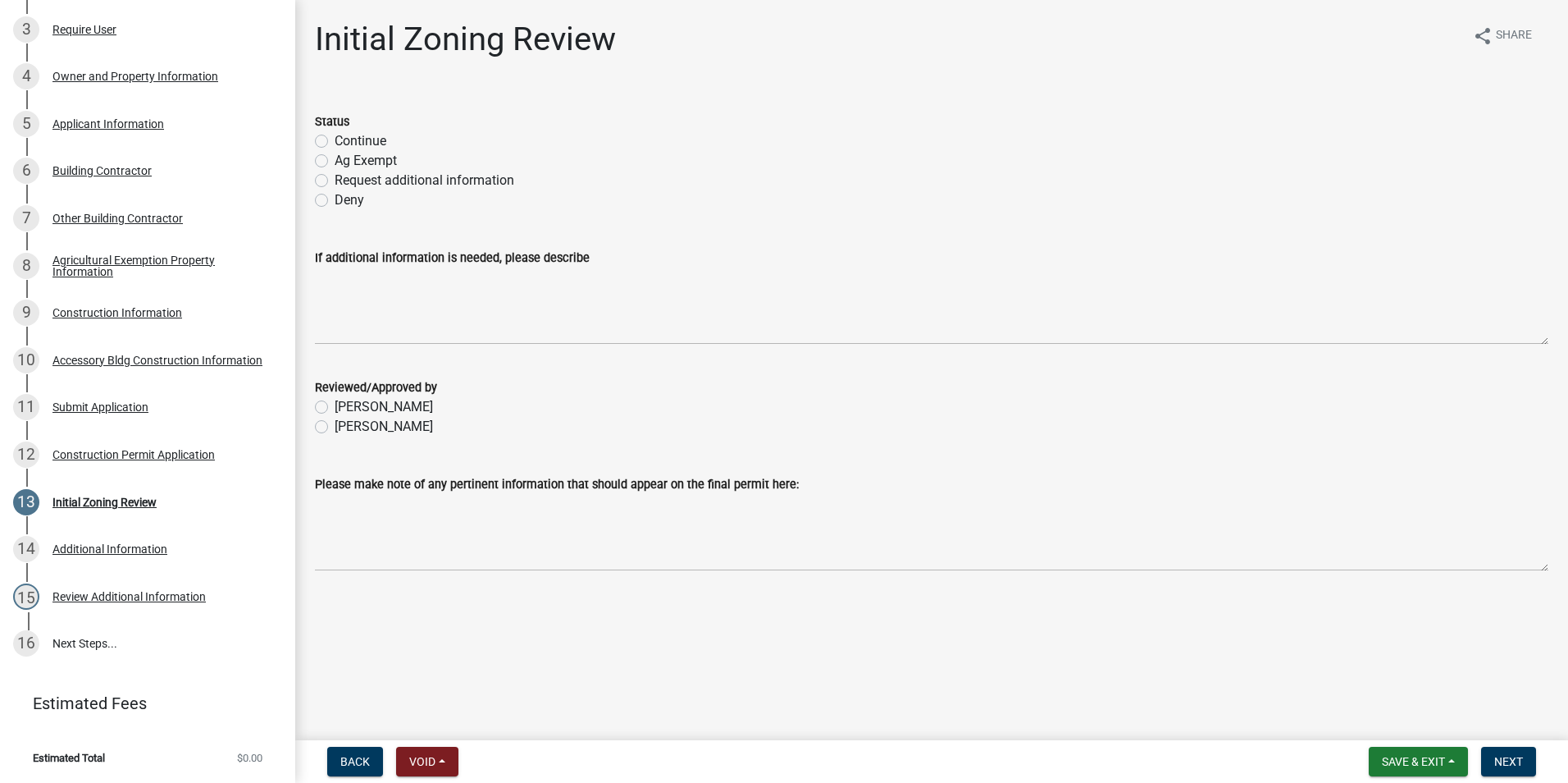
click at [335, 145] on label "Continue" at bounding box center [360, 141] width 51 height 20
click at [335, 142] on input "Continue" at bounding box center [340, 136] width 11 height 11
radio input "true"
click at [335, 430] on label "Becky Schultz" at bounding box center [384, 427] width 99 height 20
click at [335, 428] on input "Becky Schultz" at bounding box center [340, 422] width 11 height 11
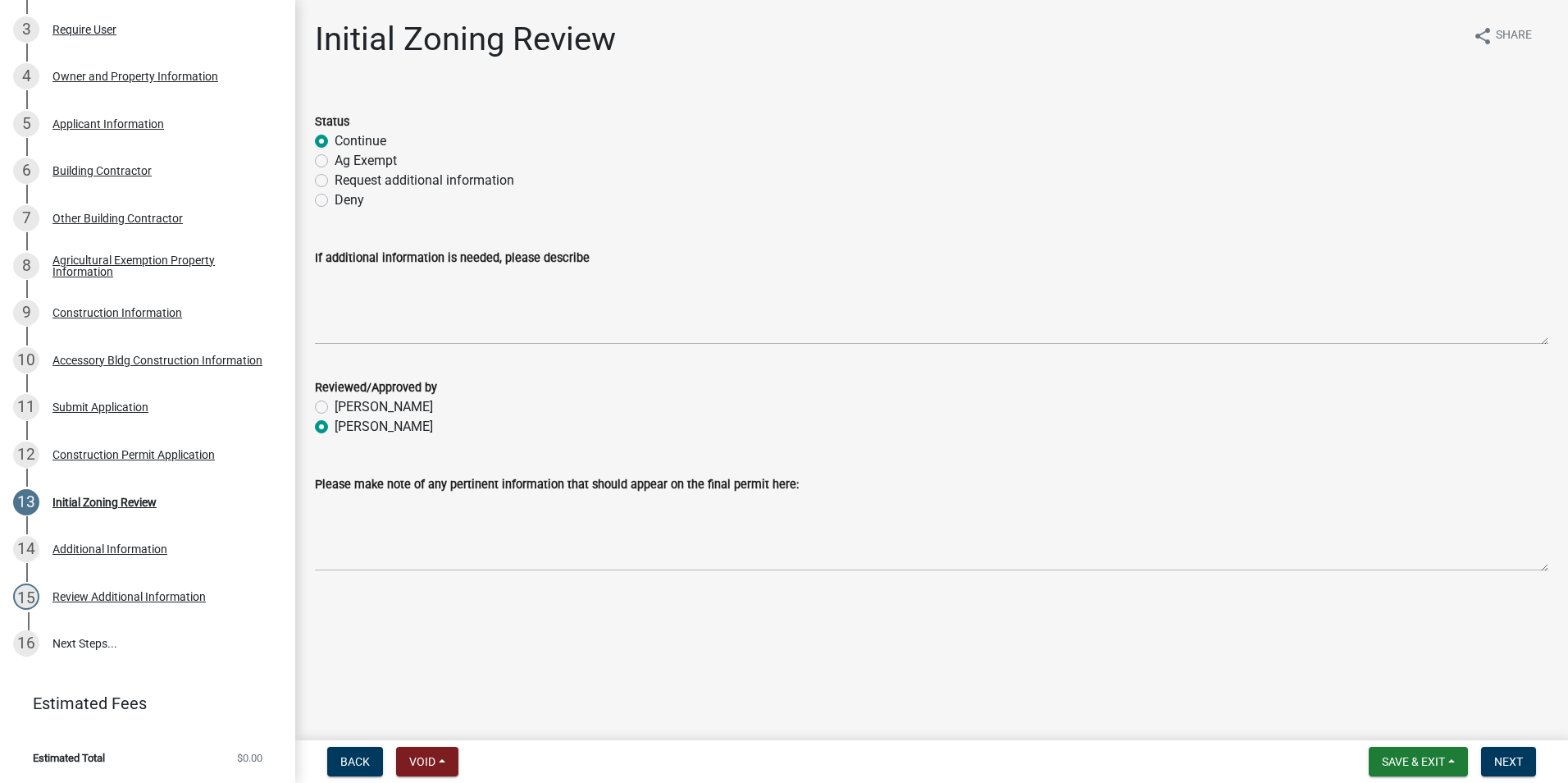
radio input "true"
click at [1505, 760] on span "Next" at bounding box center [1509, 760] width 29 height 13
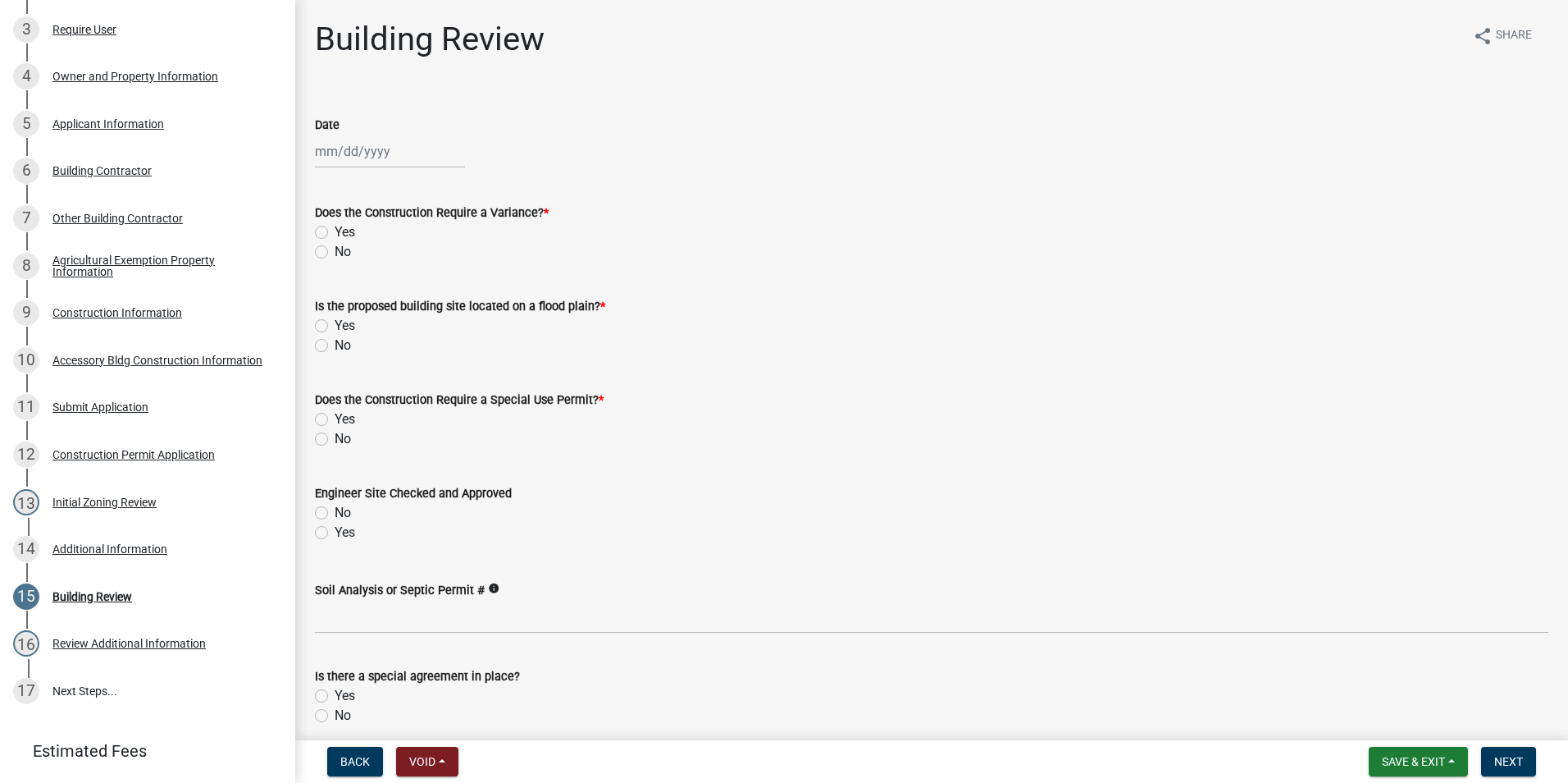
scroll to position [453, 0]
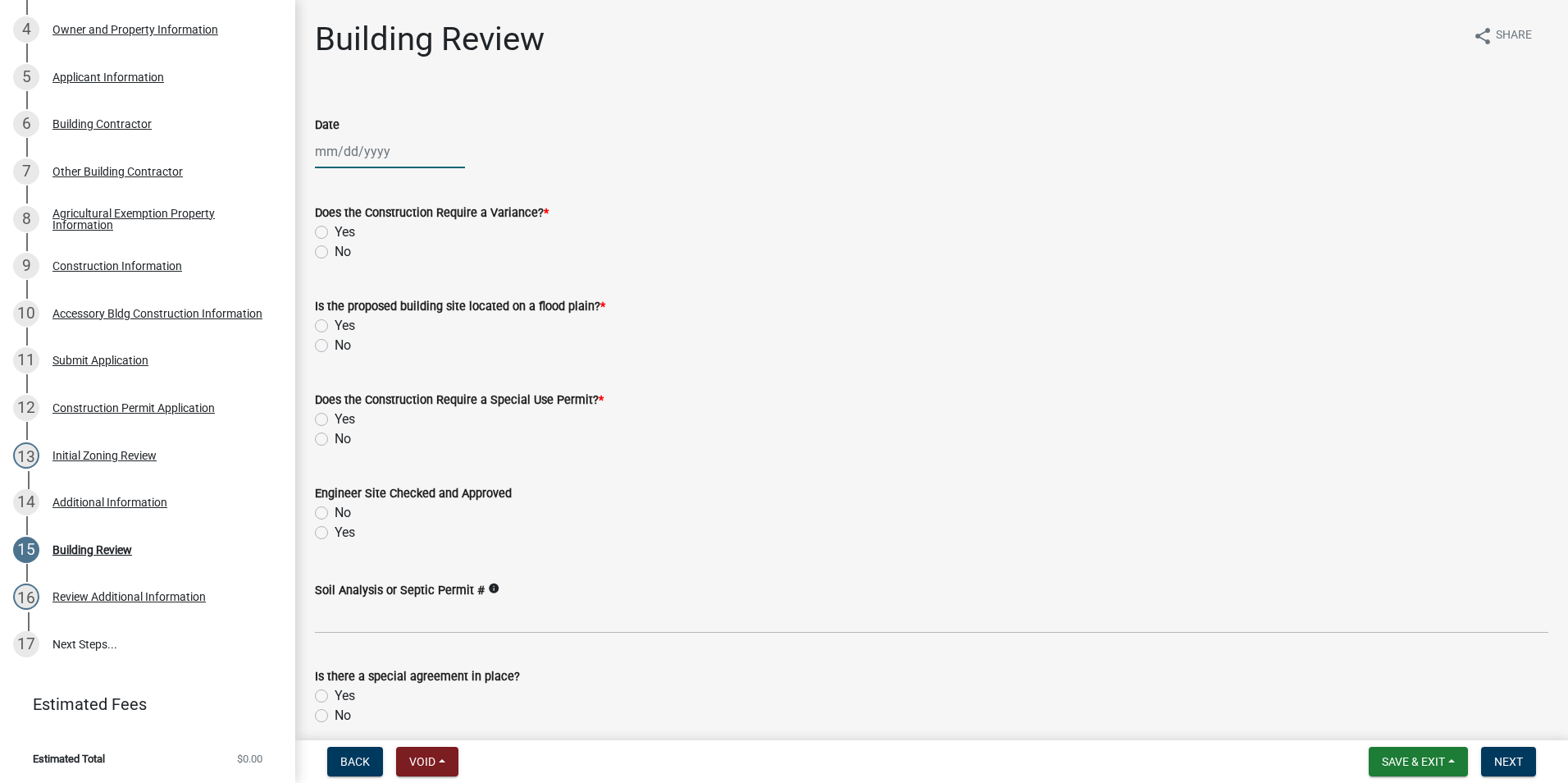
click at [334, 154] on div at bounding box center [390, 151] width 150 height 34
select select "9"
select select "2025"
click at [332, 291] on div "15" at bounding box center [331, 291] width 27 height 27
type input "09/15/2025"
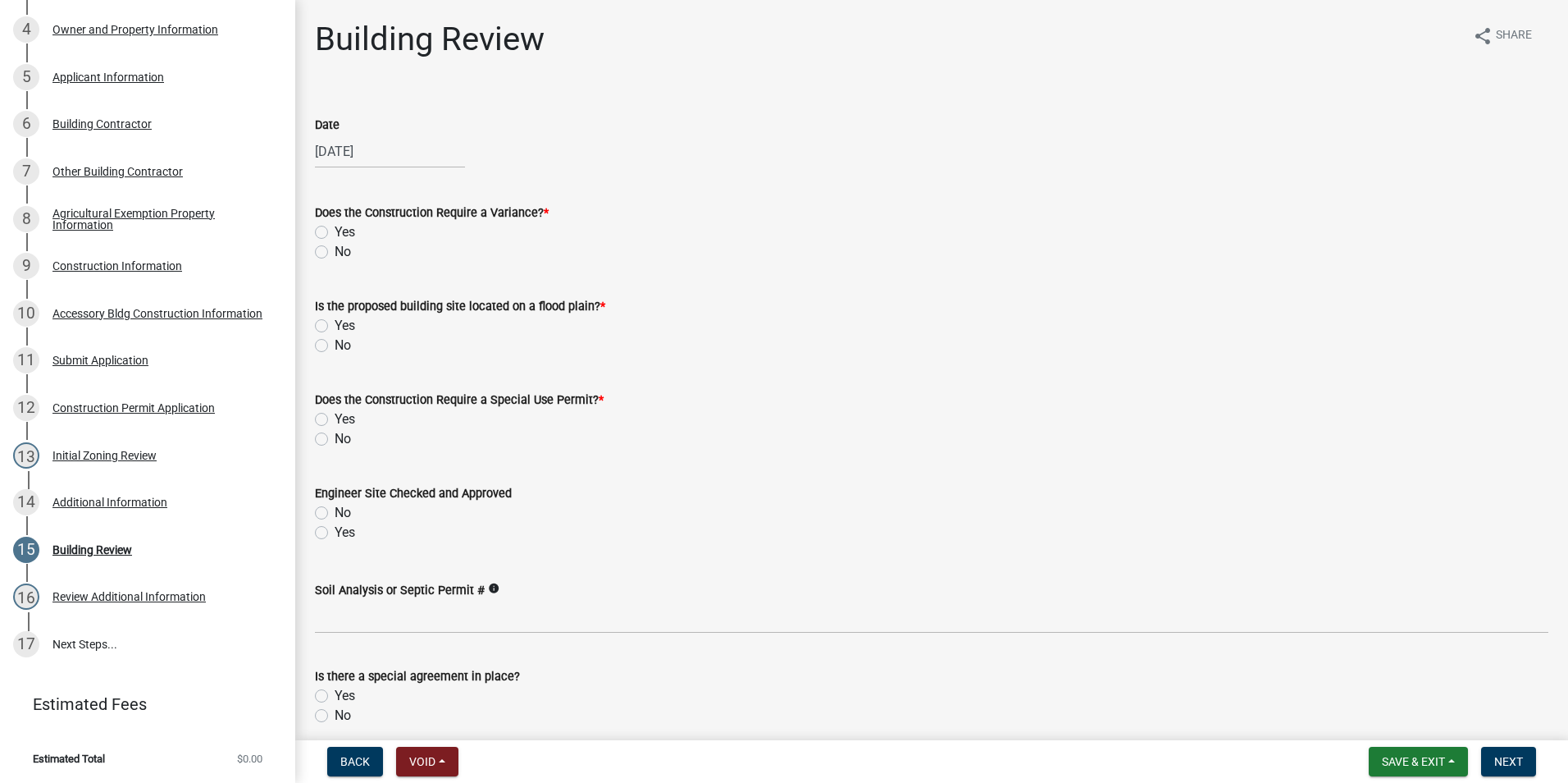
click at [335, 250] on label "No" at bounding box center [343, 252] width 17 height 20
click at [335, 250] on input "No" at bounding box center [340, 247] width 11 height 11
radio input "true"
click at [335, 343] on label "No" at bounding box center [343, 346] width 17 height 20
click at [335, 343] on input "No" at bounding box center [340, 341] width 11 height 11
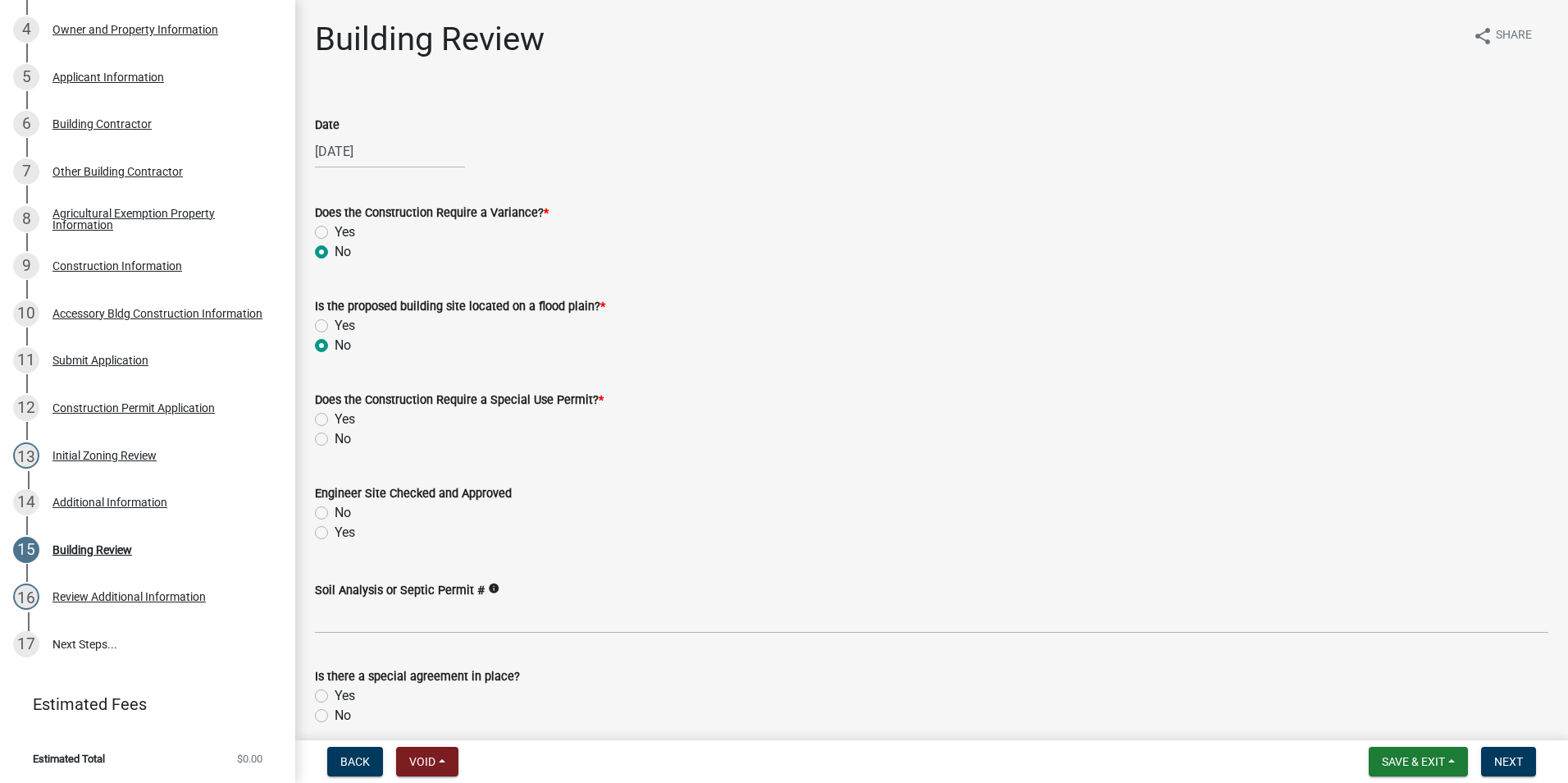
radio input "true"
click at [335, 436] on label "No" at bounding box center [343, 439] width 17 height 20
click at [335, 436] on input "No" at bounding box center [340, 434] width 11 height 11
radio input "true"
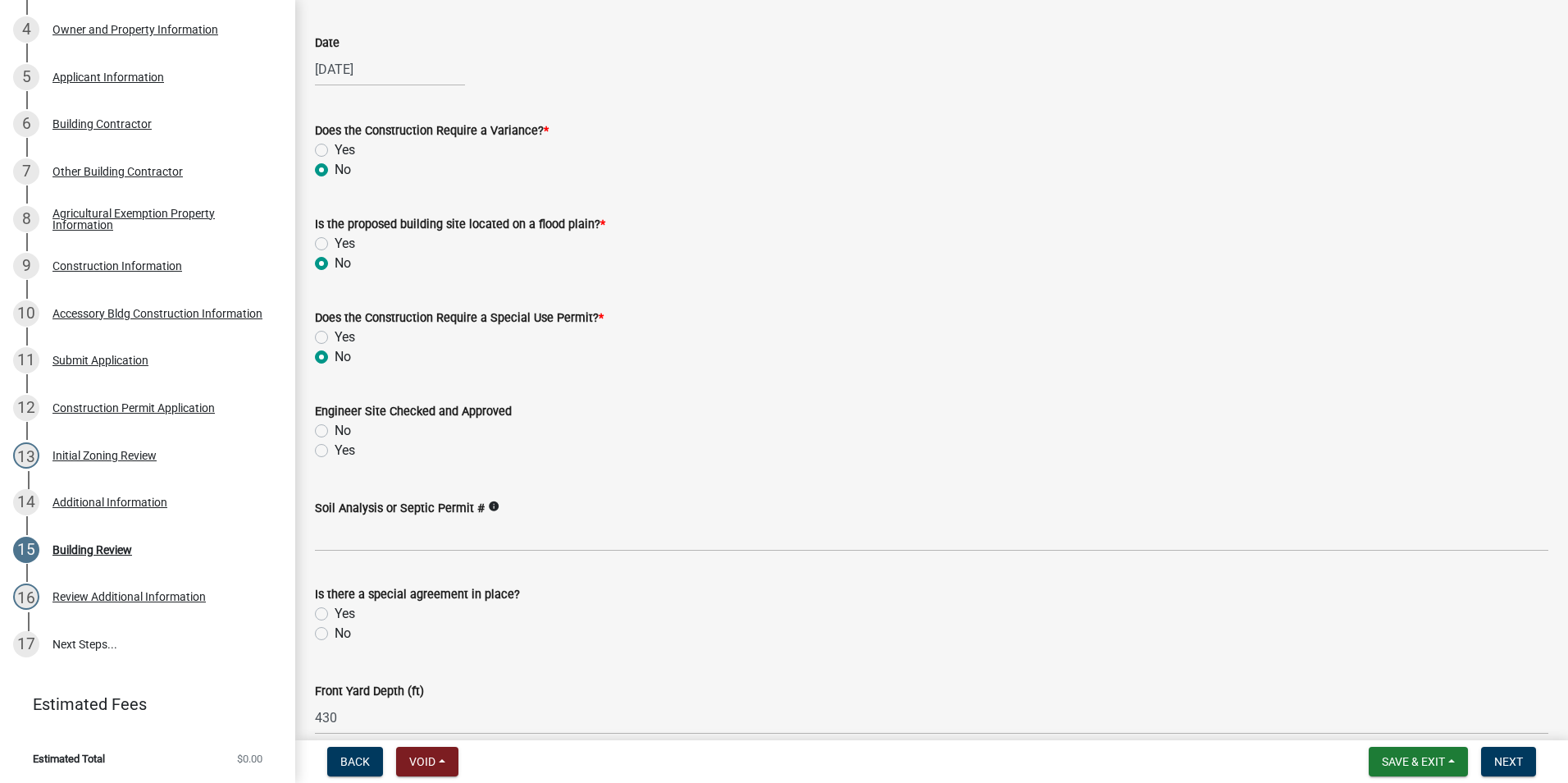
click at [335, 450] on label "Yes" at bounding box center [345, 450] width 21 height 20
click at [335, 450] on input "Yes" at bounding box center [340, 445] width 11 height 11
radio input "true"
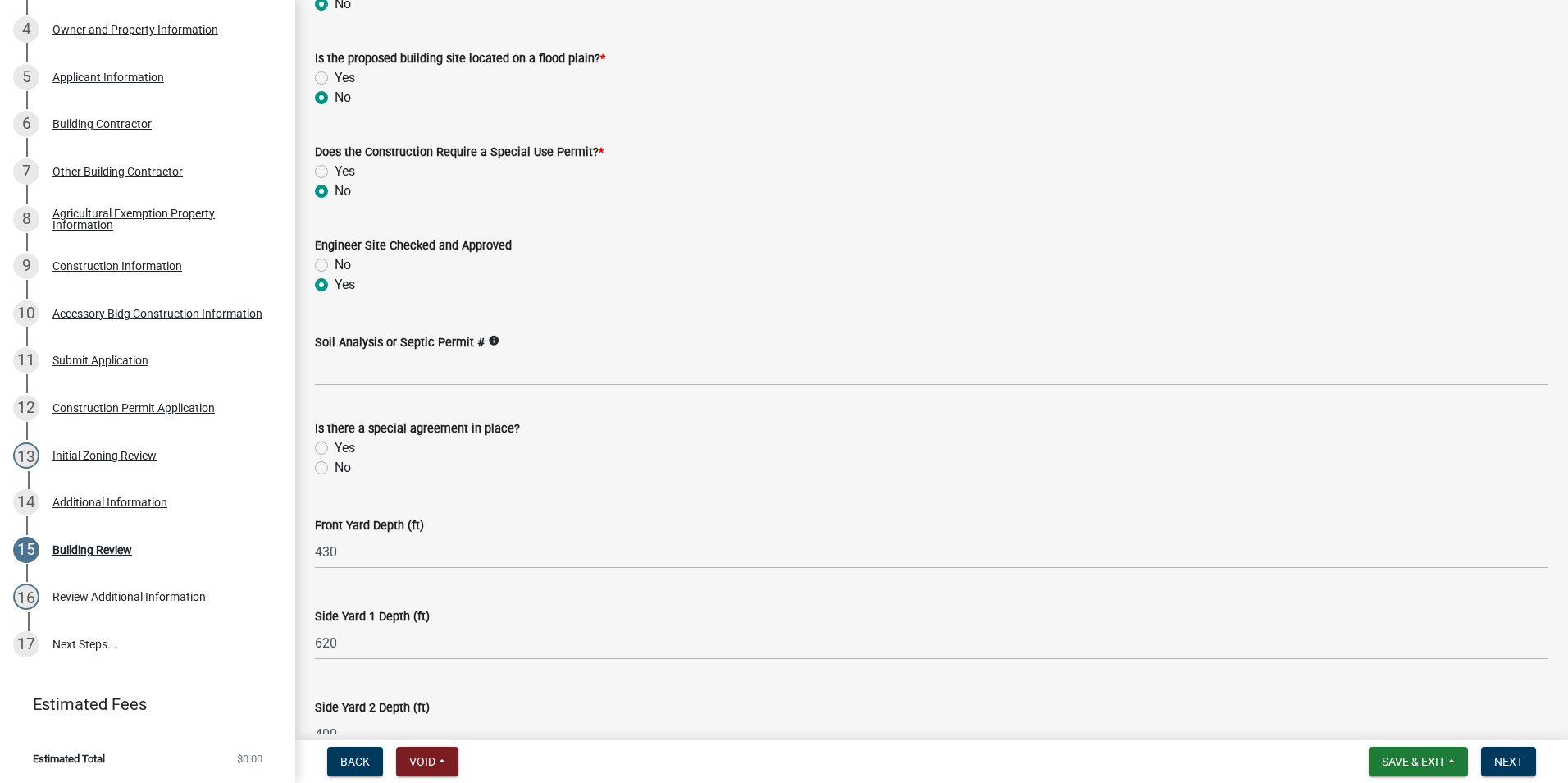
scroll to position [328, 0]
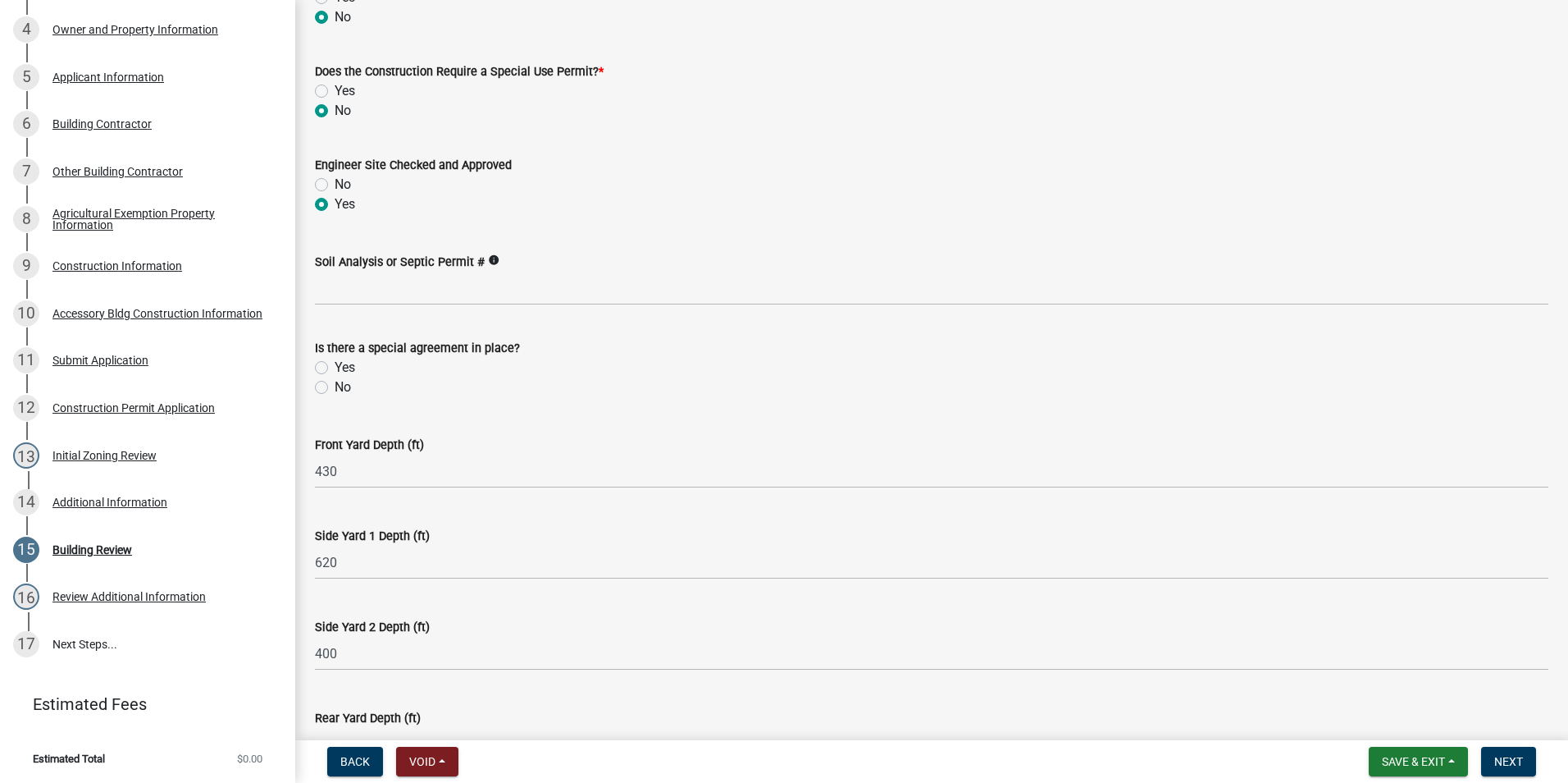
click at [335, 388] on label "No" at bounding box center [343, 387] width 17 height 20
click at [335, 388] on input "No" at bounding box center [340, 382] width 11 height 11
radio input "true"
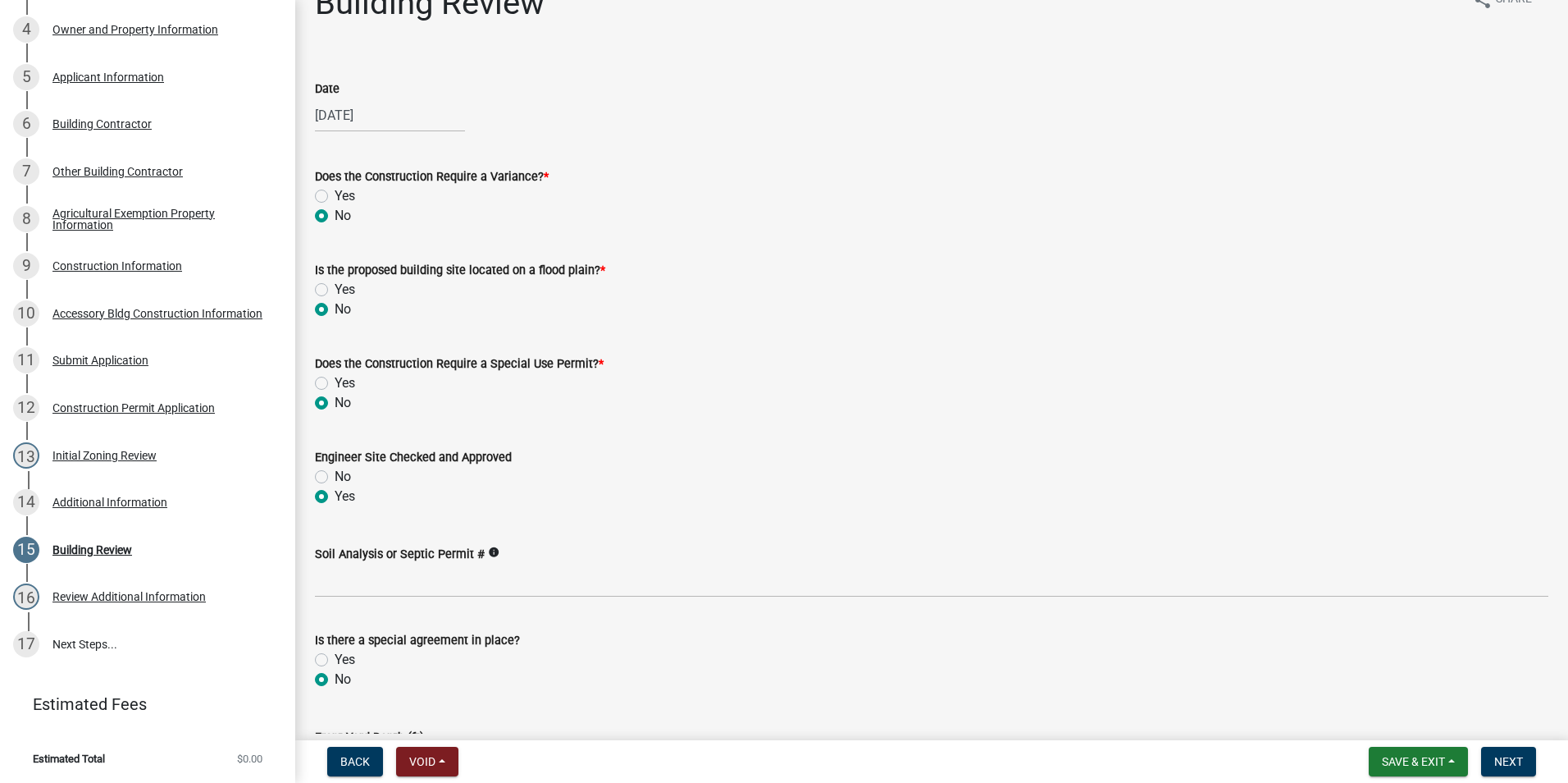
scroll to position [0, 0]
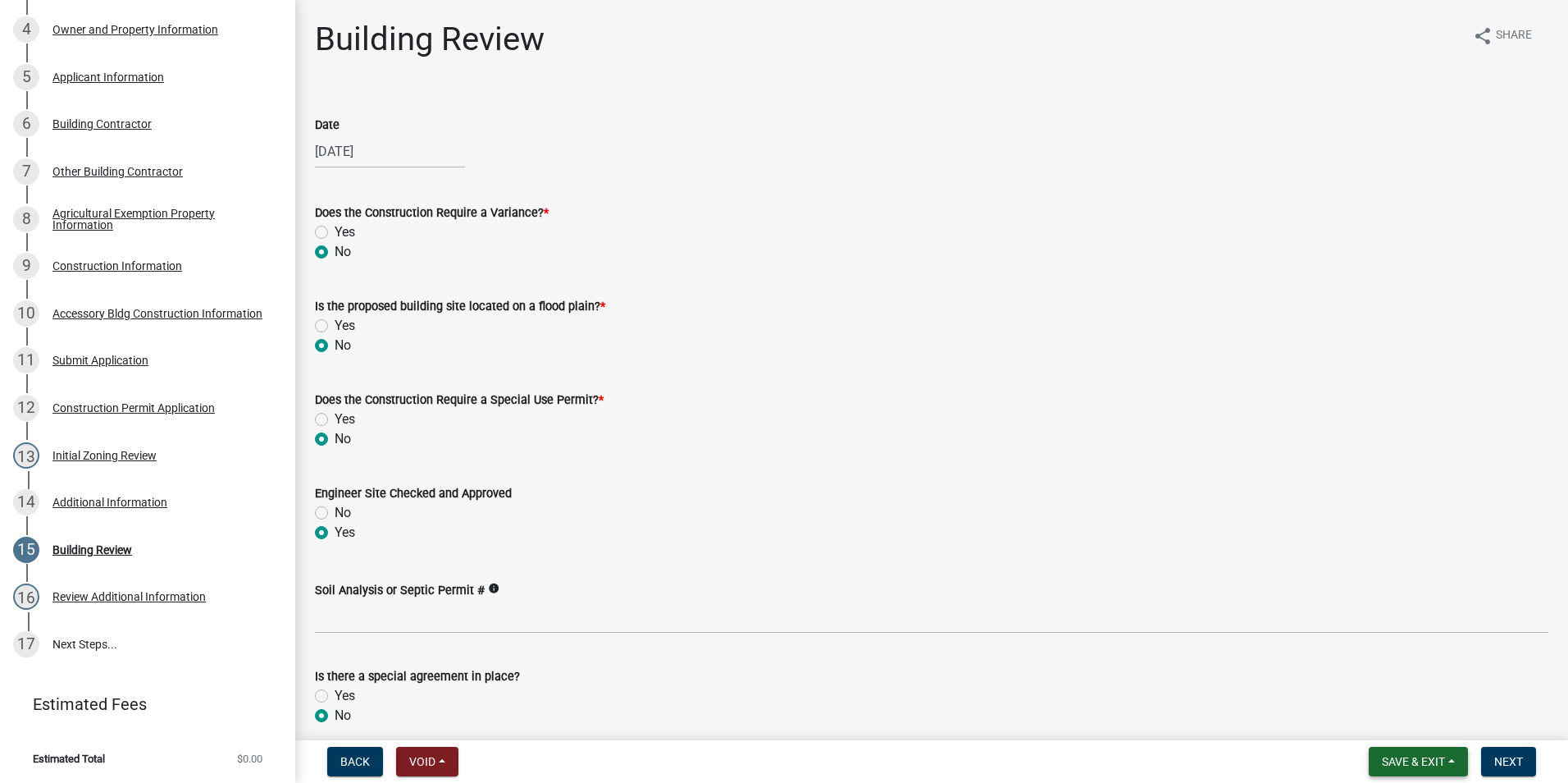
click at [1421, 753] on button "Save & Exit" at bounding box center [1419, 761] width 100 height 30
click at [1379, 668] on button "Save" at bounding box center [1402, 679] width 131 height 39
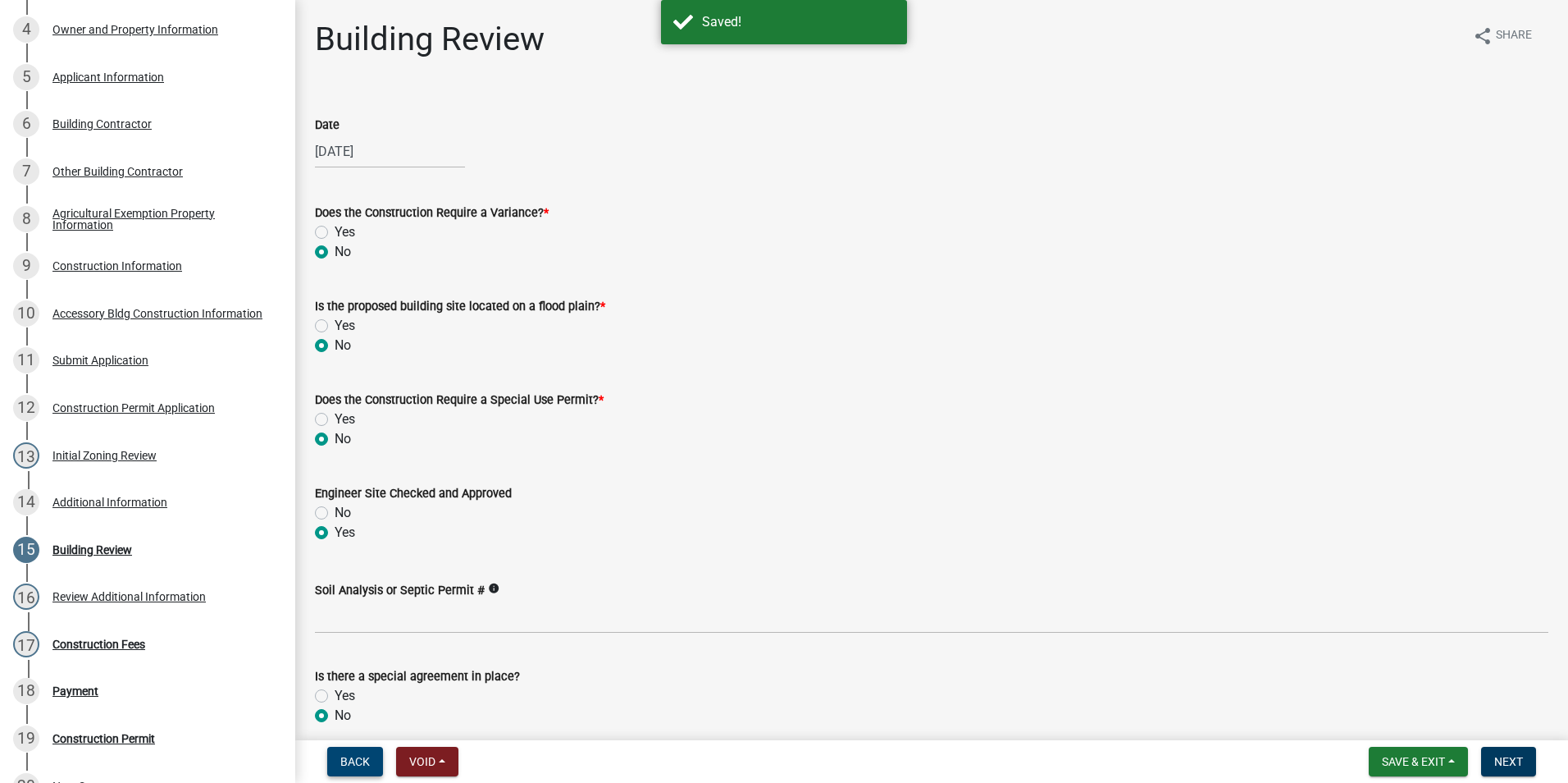
scroll to position [594, 0]
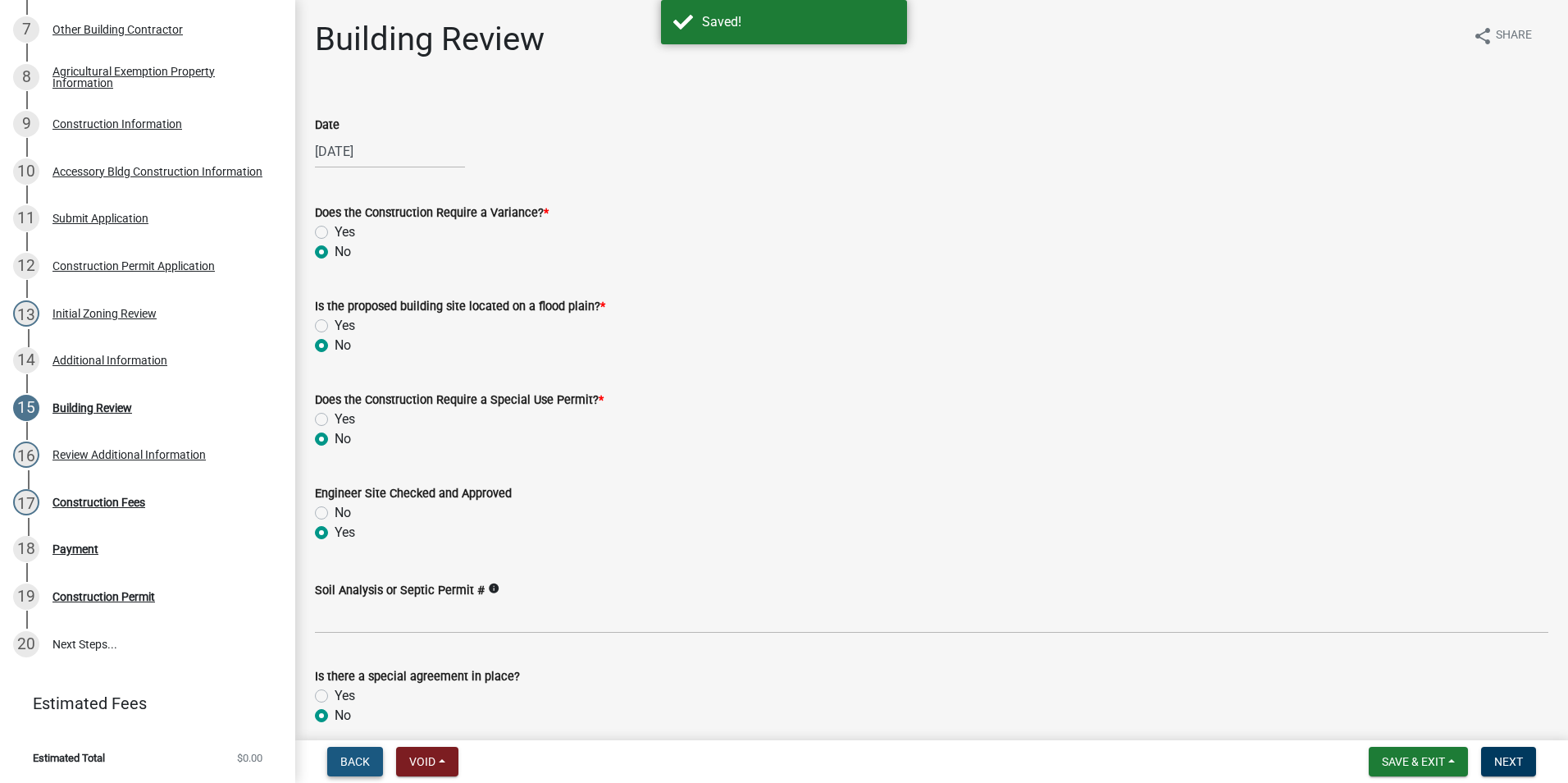
click at [346, 763] on span "Back" at bounding box center [355, 760] width 30 height 13
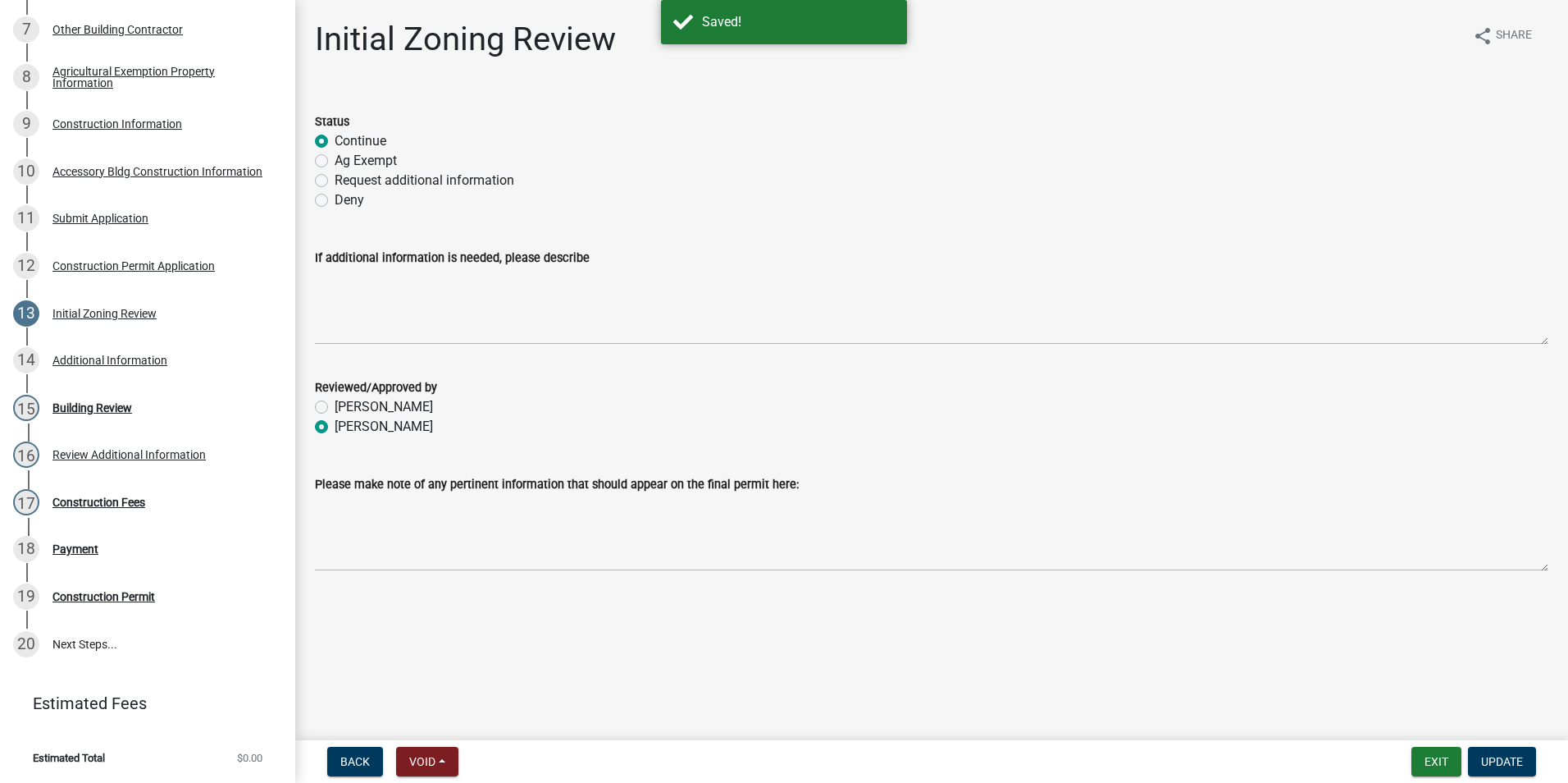
click at [335, 159] on label "Ag Exempt" at bounding box center [365, 161] width 62 height 20
click at [335, 159] on input "Ag Exempt" at bounding box center [340, 156] width 11 height 11
radio input "true"
click at [1482, 762] on span "Update" at bounding box center [1502, 760] width 41 height 13
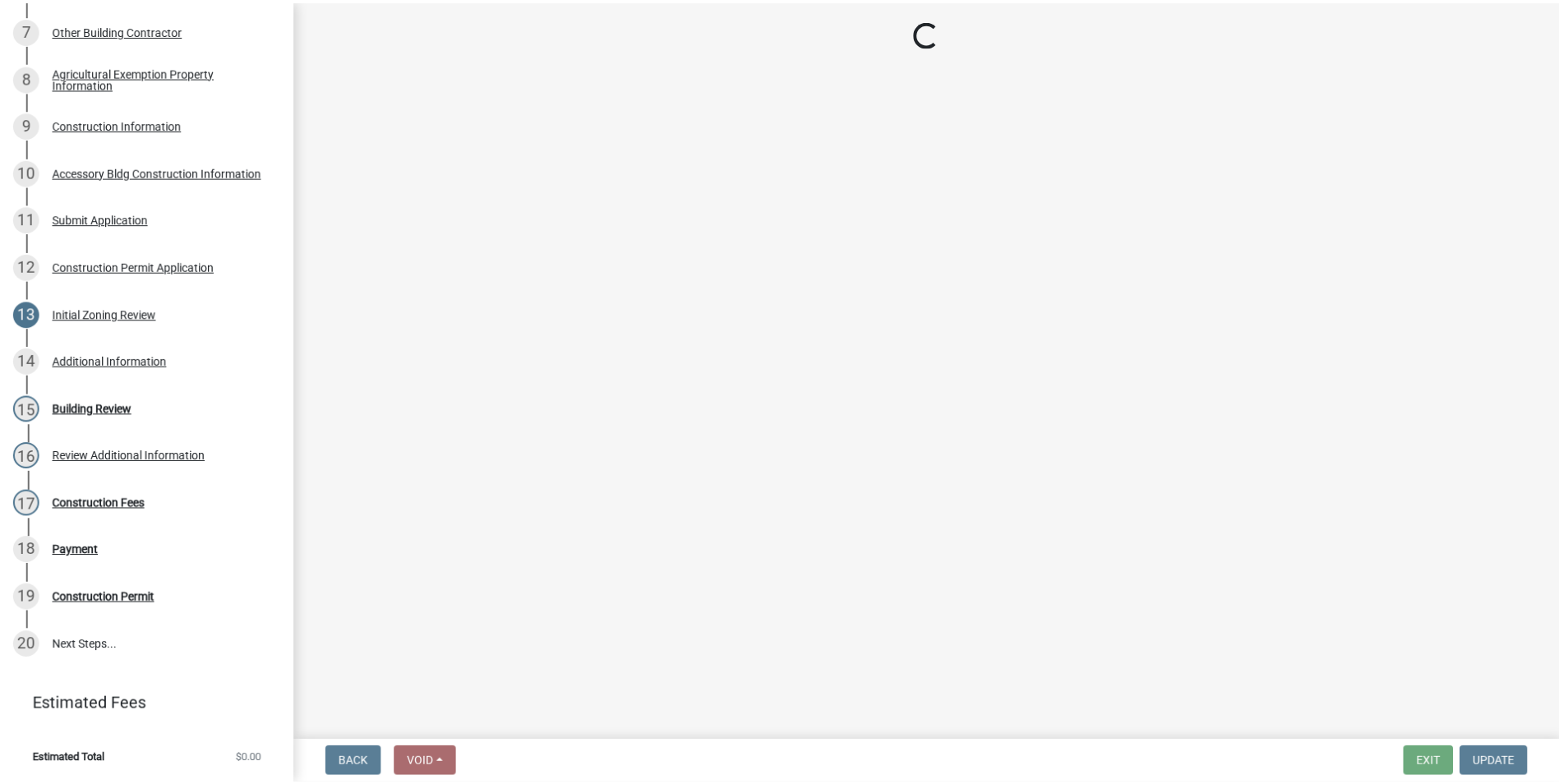
scroll to position [501, 0]
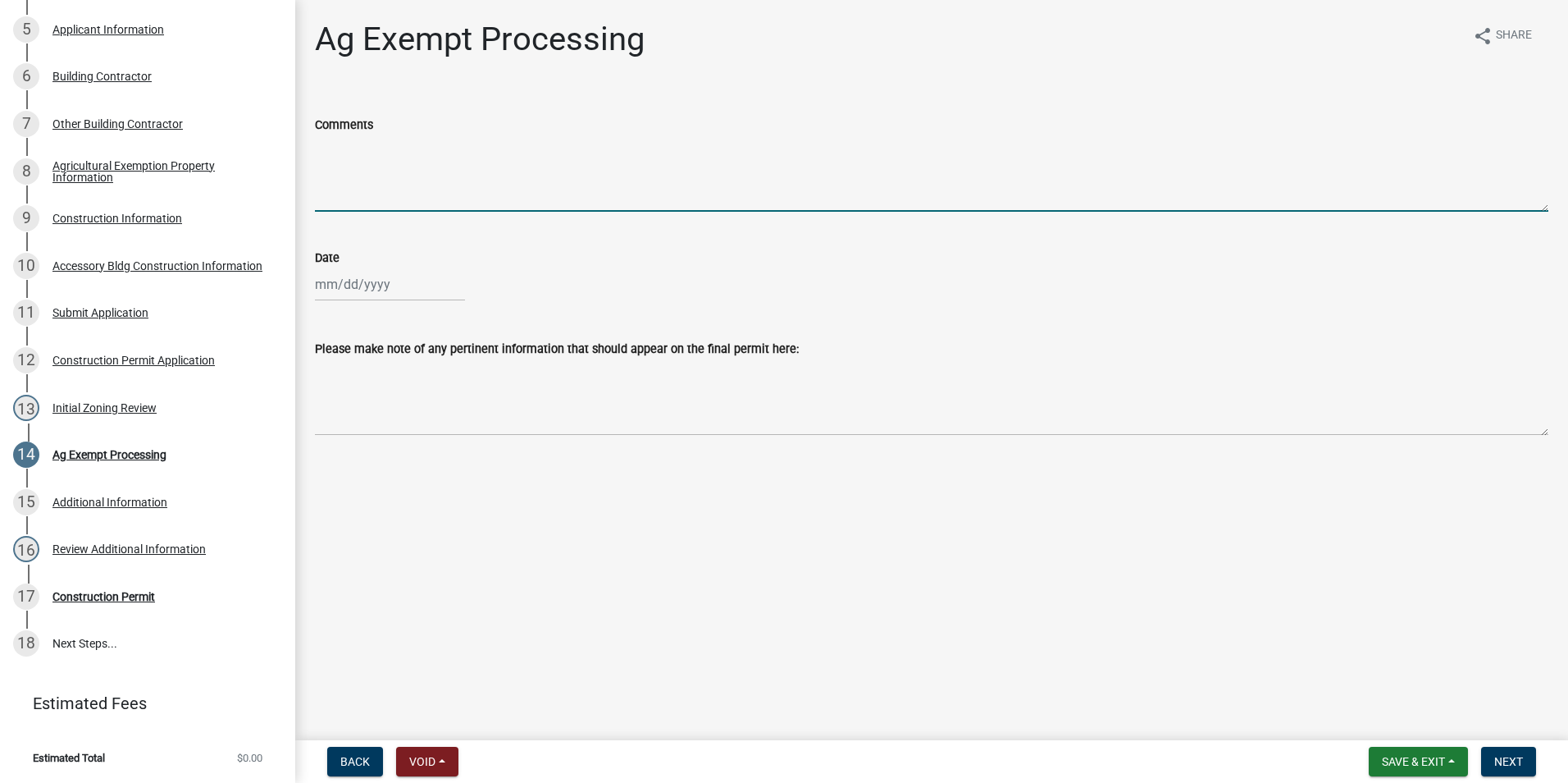
click at [331, 165] on textarea "Comments" at bounding box center [932, 173] width 1234 height 77
type textarea "AE-14-2025"
click at [324, 286] on div at bounding box center [390, 284] width 150 height 34
select select "9"
select select "2025"
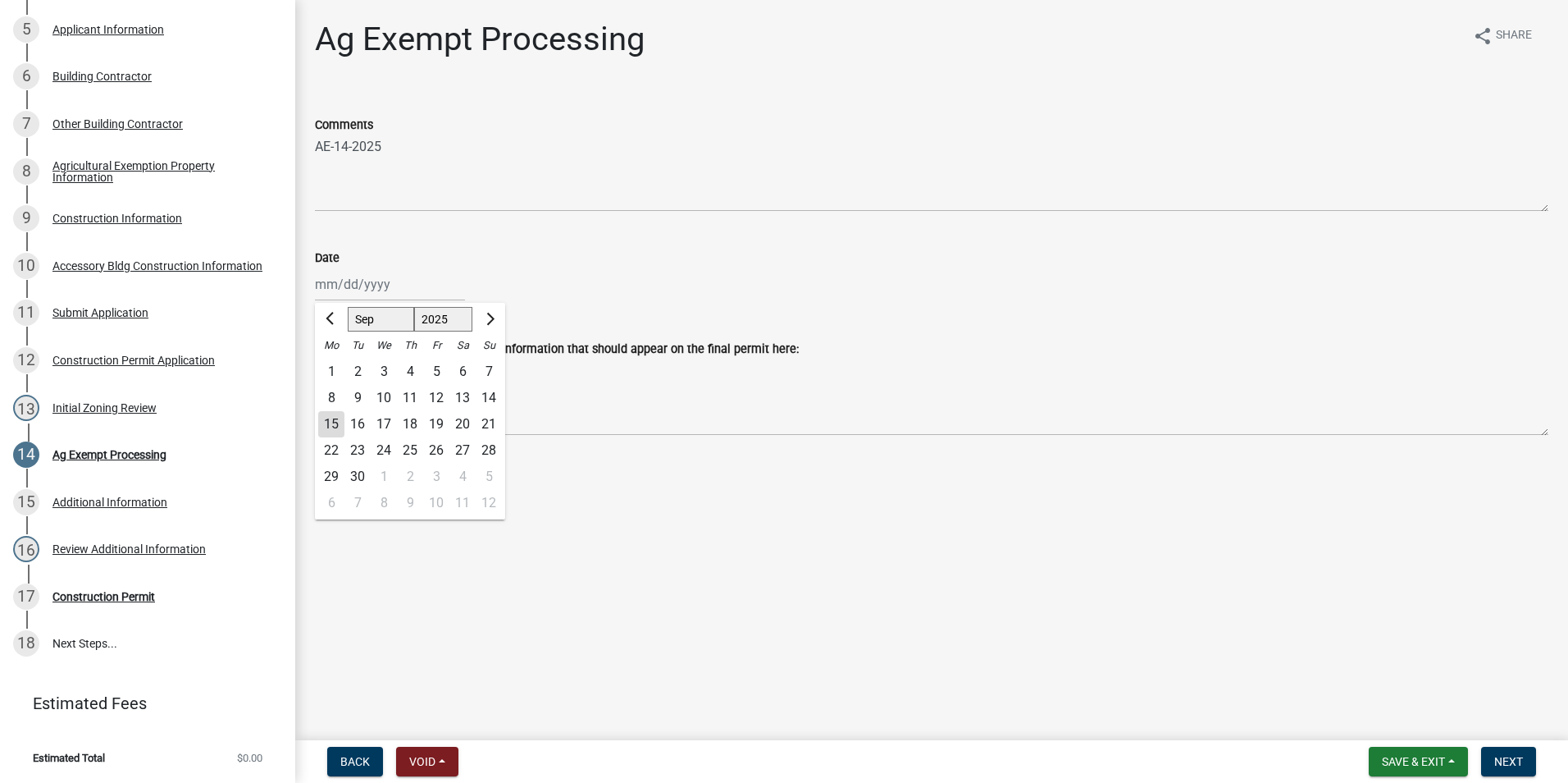
click at [327, 425] on div "15" at bounding box center [331, 424] width 27 height 27
type input "09/15/2025"
click at [1503, 762] on span "Next" at bounding box center [1509, 760] width 29 height 13
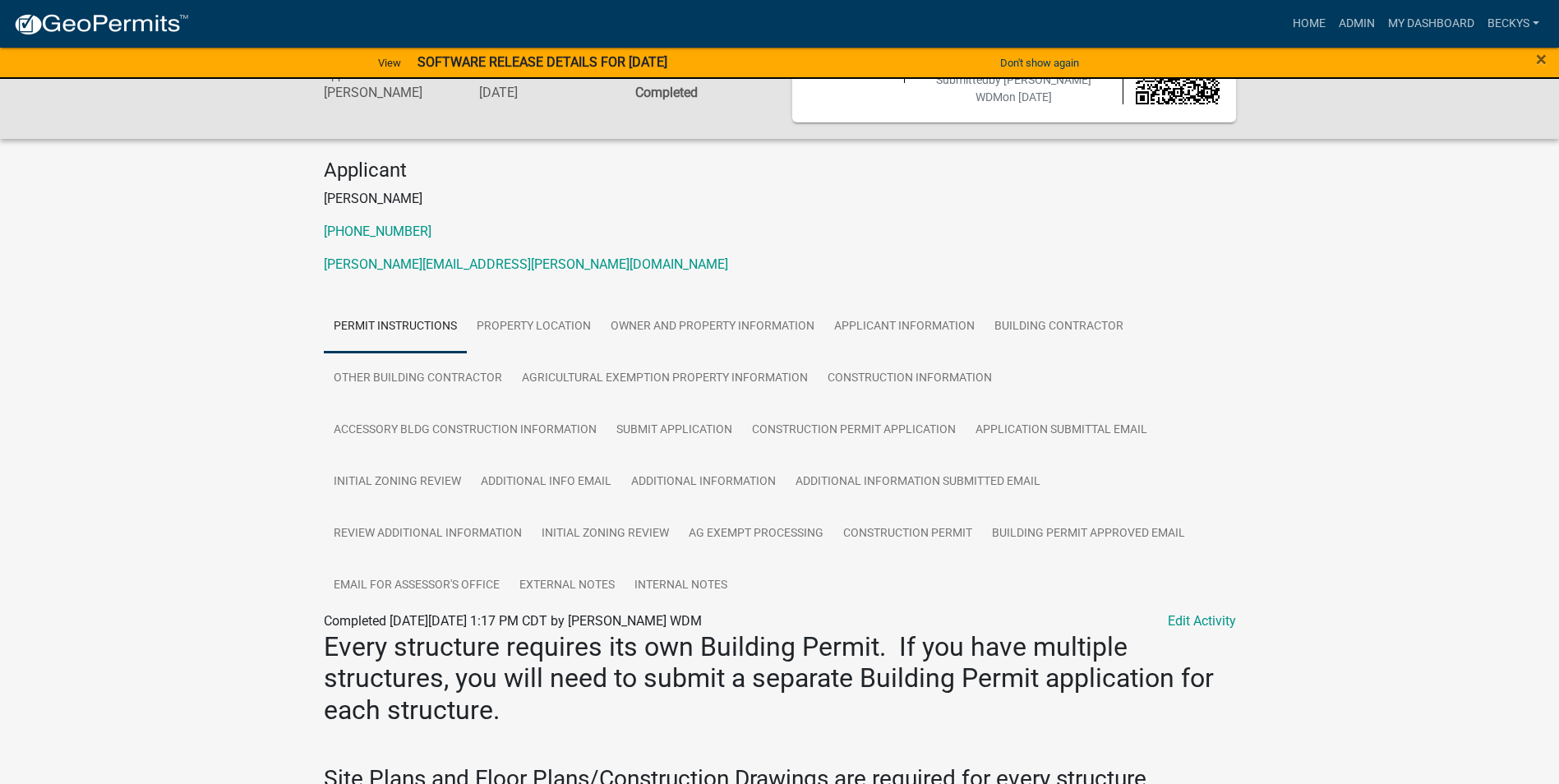
scroll to position [87, 0]
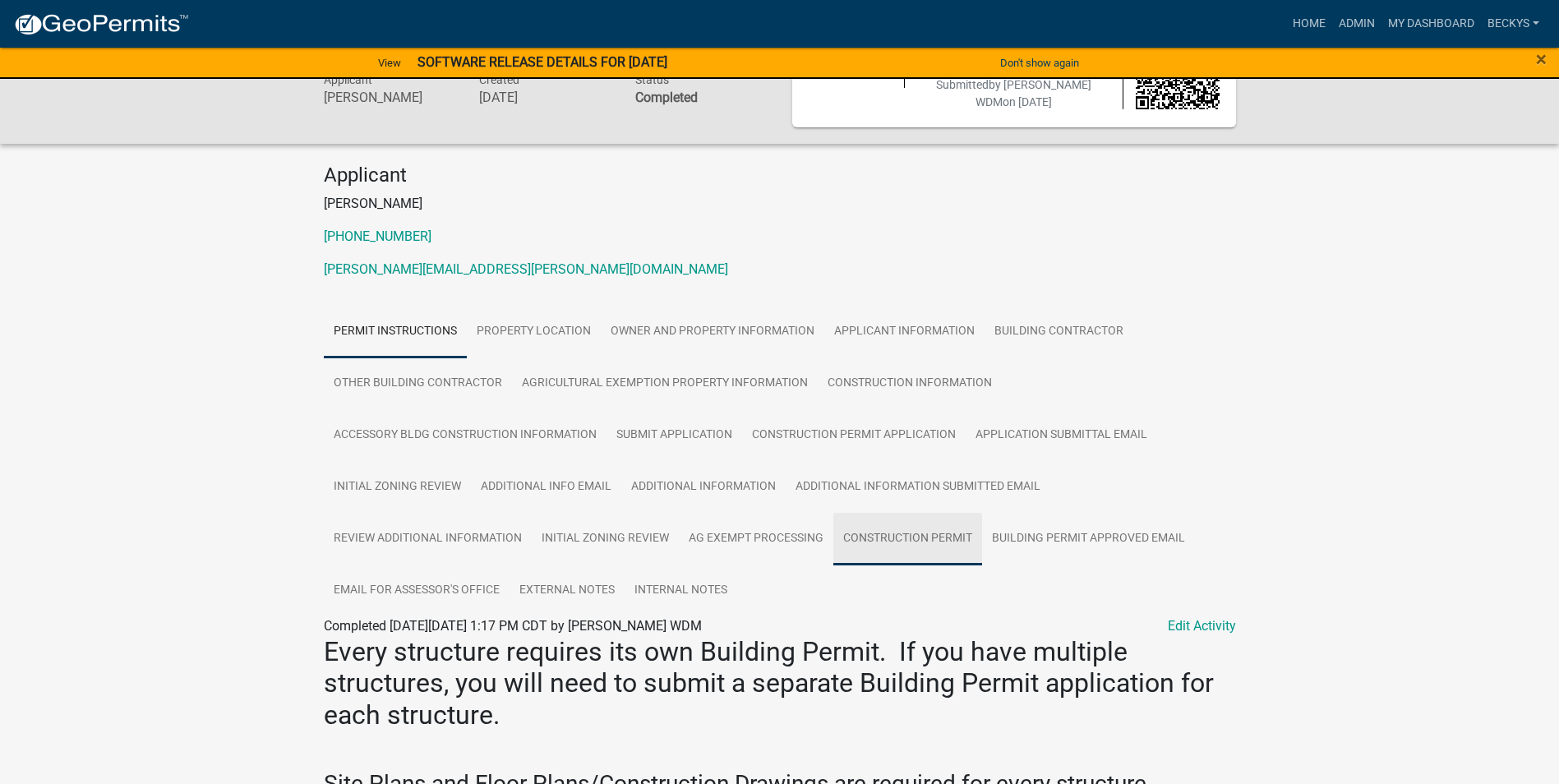
click at [890, 534] on link "Construction Permit" at bounding box center [907, 538] width 148 height 52
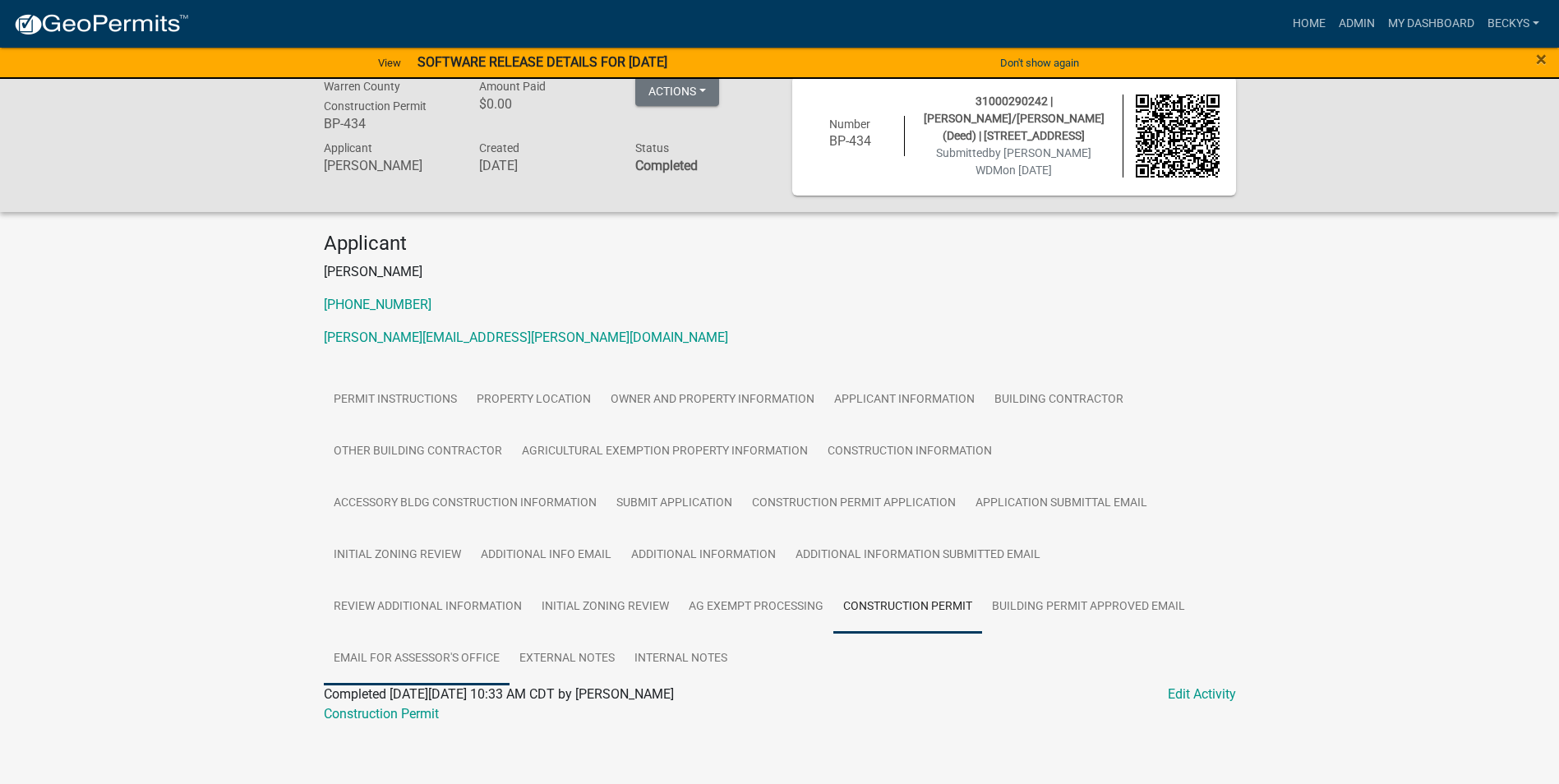
scroll to position [28, 0]
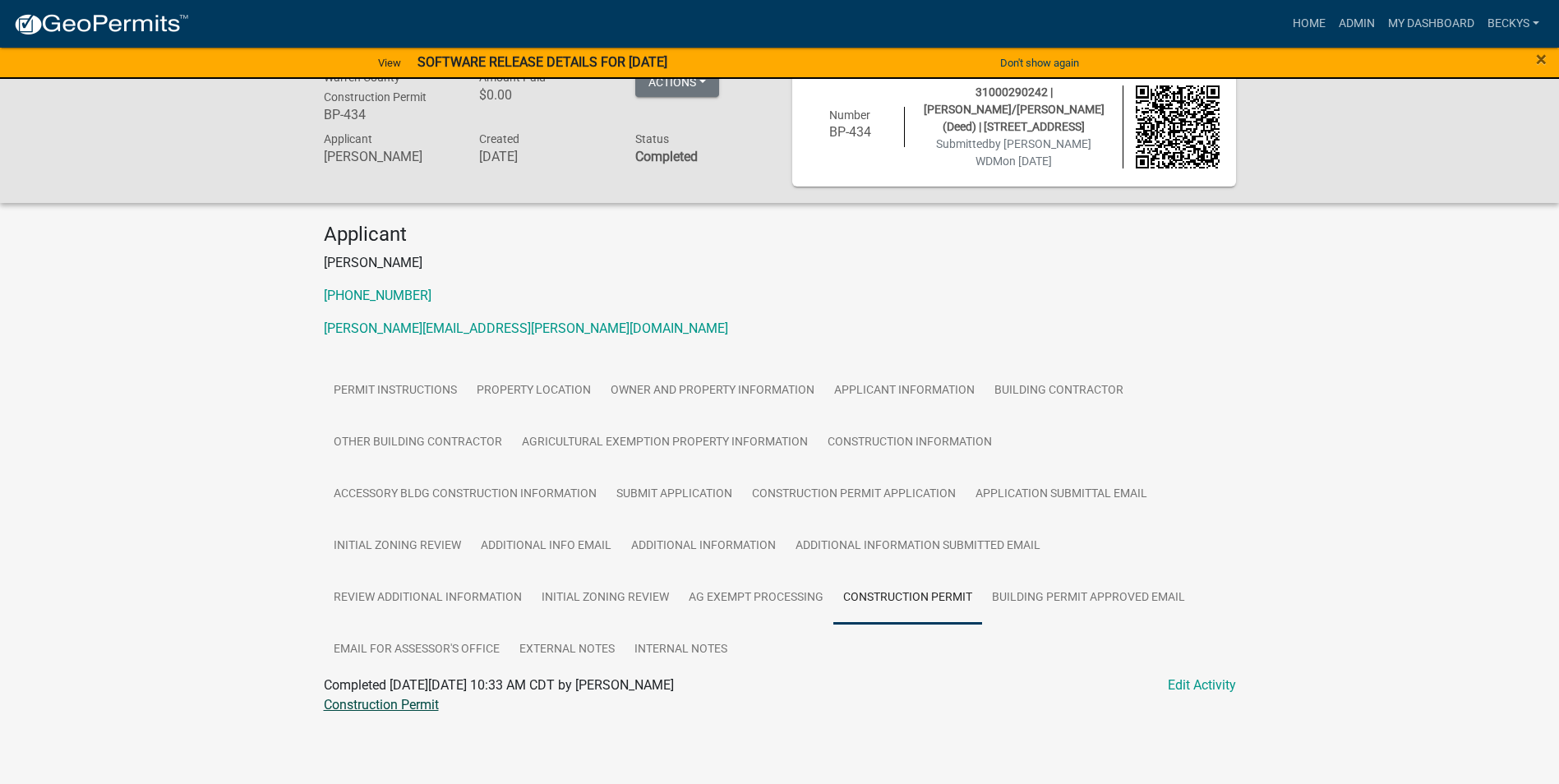
click at [397, 701] on link "Construction Permit" at bounding box center [381, 705] width 115 height 16
